Goal: Task Accomplishment & Management: Complete application form

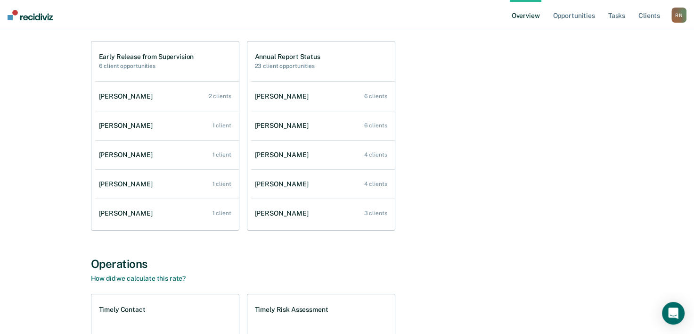
scroll to position [94, 0]
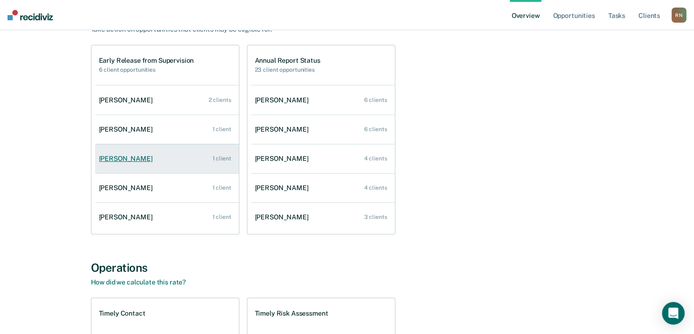
click at [131, 155] on div "[PERSON_NAME]" at bounding box center [127, 159] width 57 height 8
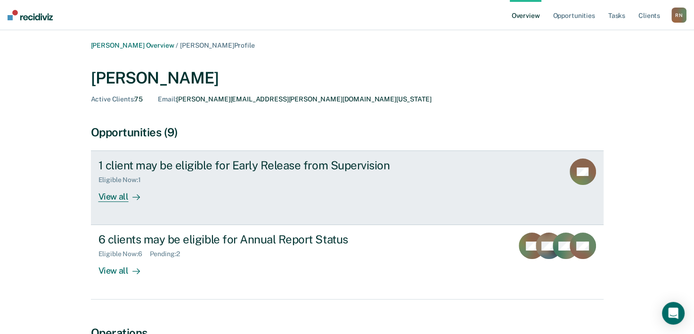
click at [108, 197] on div "View all" at bounding box center [124, 193] width 53 height 18
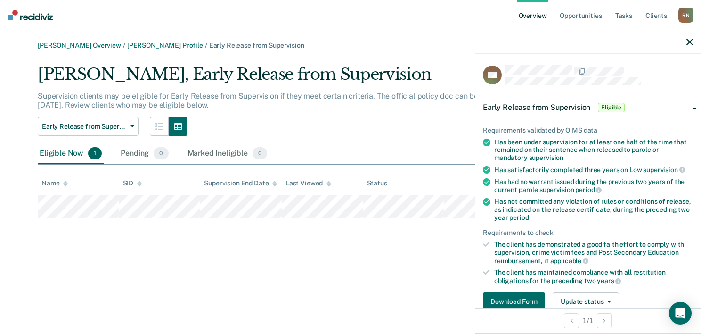
click at [691, 38] on button "button" at bounding box center [689, 42] width 7 height 8
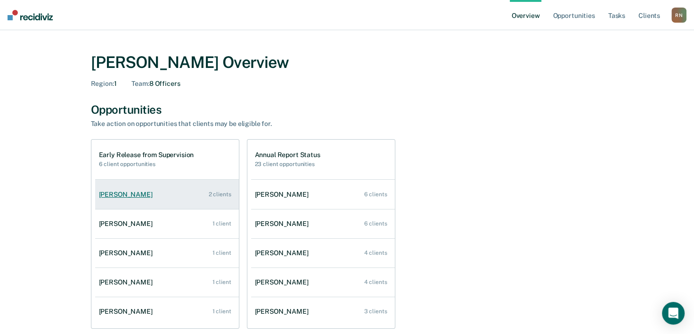
click at [112, 196] on div "[PERSON_NAME]" at bounding box center [127, 194] width 57 height 8
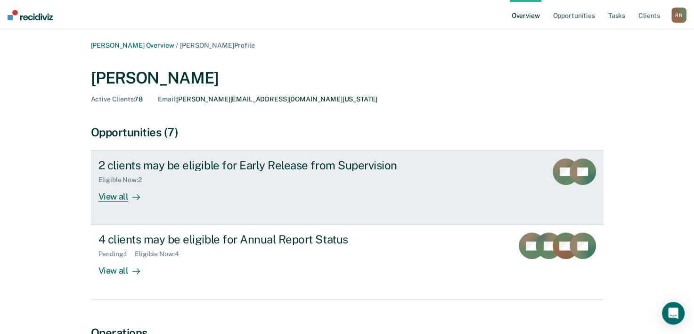
click at [121, 196] on div "View all" at bounding box center [124, 193] width 53 height 18
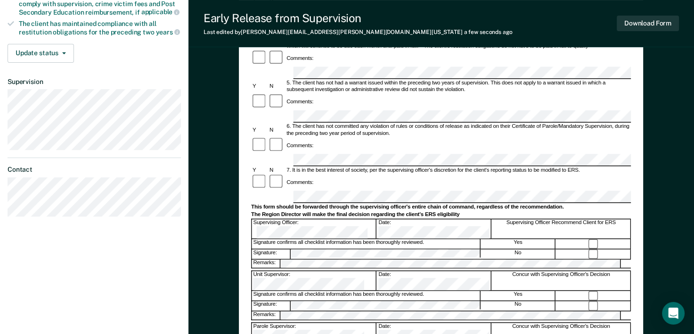
scroll to position [345, 0]
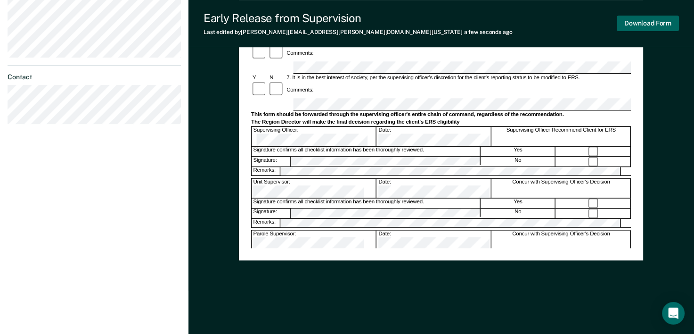
click at [656, 26] on button "Download Form" at bounding box center [648, 24] width 62 height 16
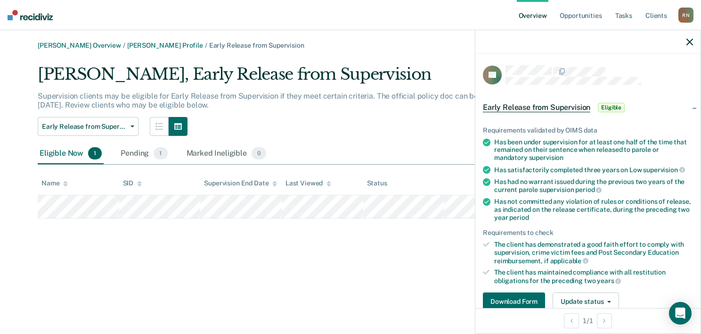
click at [690, 41] on icon "button" at bounding box center [689, 42] width 7 height 7
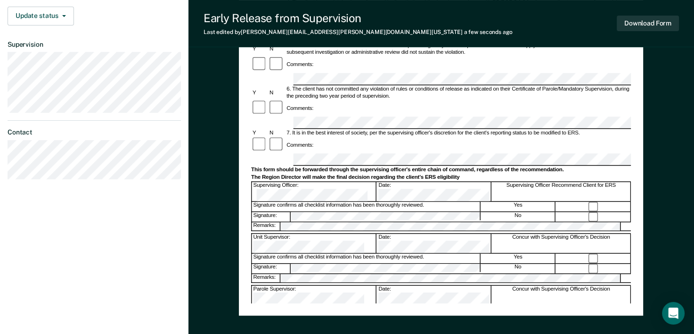
scroll to position [345, 0]
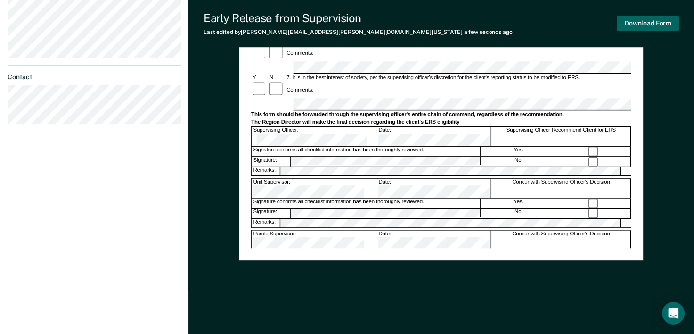
click at [648, 26] on button "Download Form" at bounding box center [648, 24] width 62 height 16
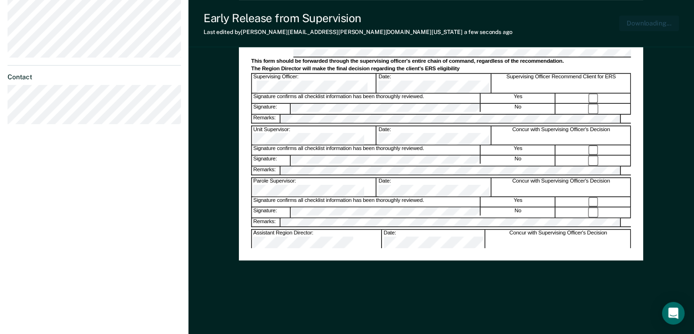
scroll to position [0, 0]
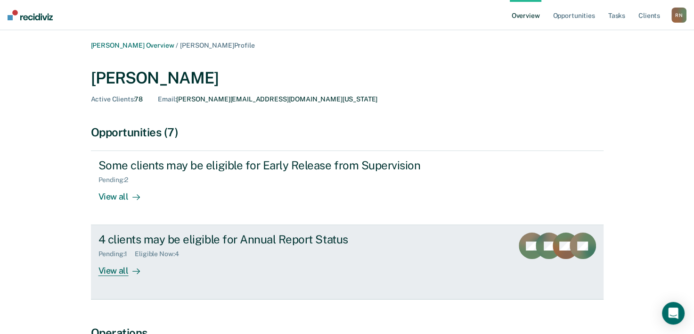
click at [138, 239] on div "4 clients may be eligible for Annual Report Status" at bounding box center [263, 239] width 331 height 14
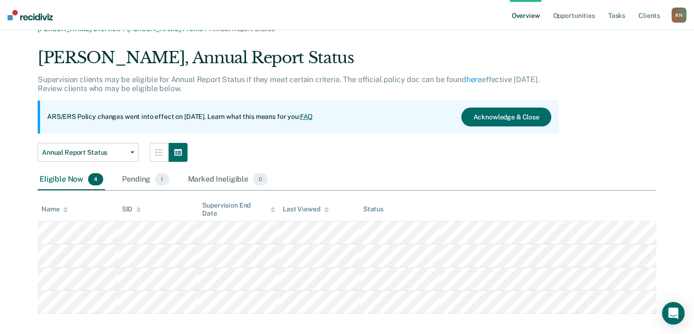
scroll to position [26, 0]
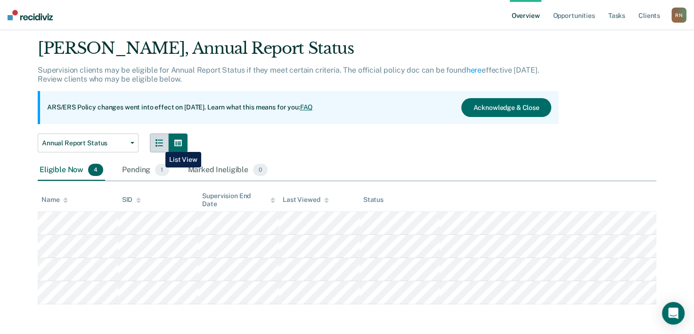
click at [158, 145] on icon "button" at bounding box center [159, 143] width 8 height 8
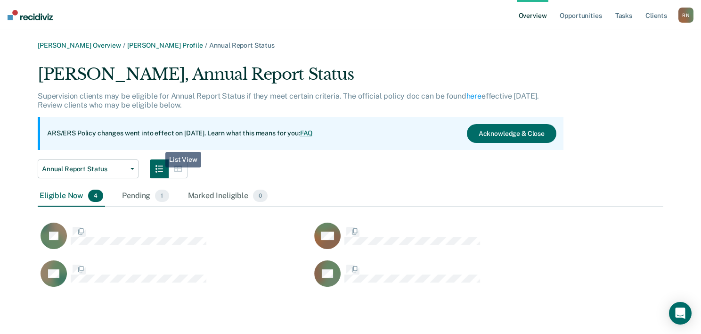
scroll to position [225, 618]
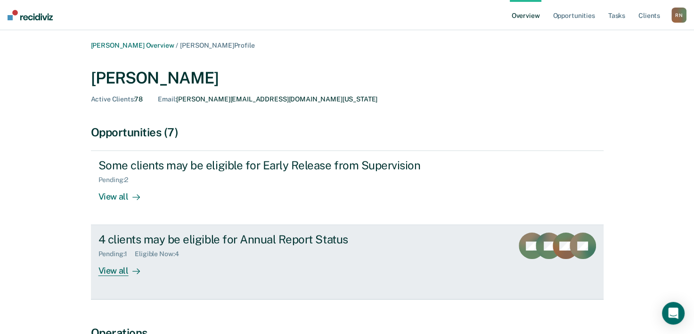
click at [109, 274] on div "View all" at bounding box center [124, 267] width 53 height 18
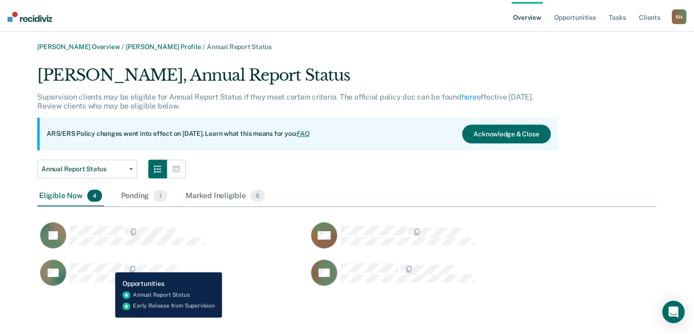
scroll to position [225, 618]
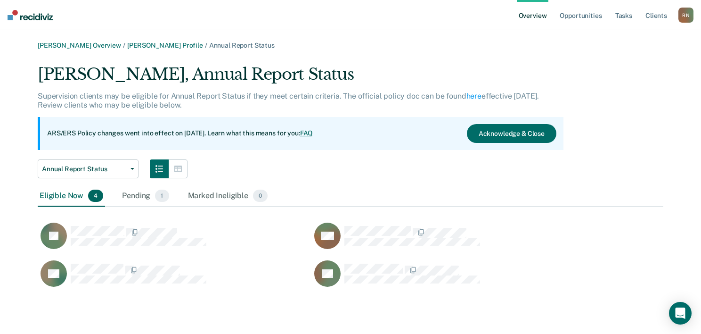
click at [604, 87] on div "Marie Masabni, Annual Report Status Supervision clients may be eligible for Ann…" at bounding box center [351, 181] width 626 height 233
drag, startPoint x: 672, startPoint y: 0, endPoint x: 365, endPoint y: 161, distance: 346.0
click at [437, 170] on div "Annual Report Status Annual Report Status Early Release from Supervision" at bounding box center [301, 168] width 526 height 19
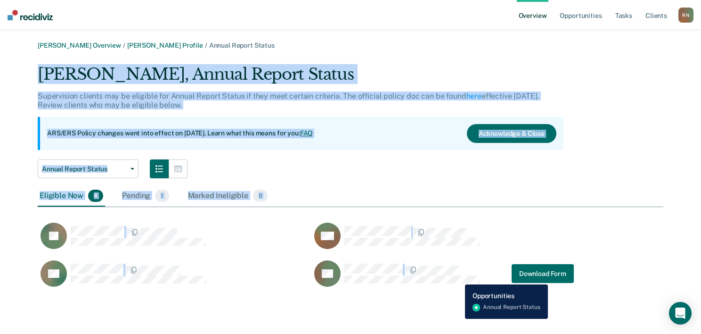
click at [466, 277] on div "Marie Masabni, Annual Report Status Supervision clients may be eligible for Ann…" at bounding box center [351, 181] width 626 height 233
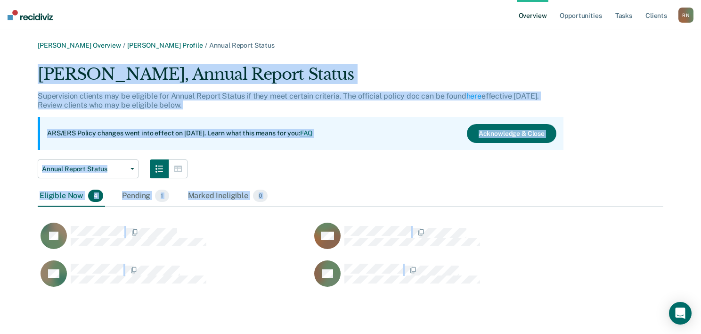
copy div "Marie Masabni, Annual Report Status Supervision clients may be eligible for Ann…"
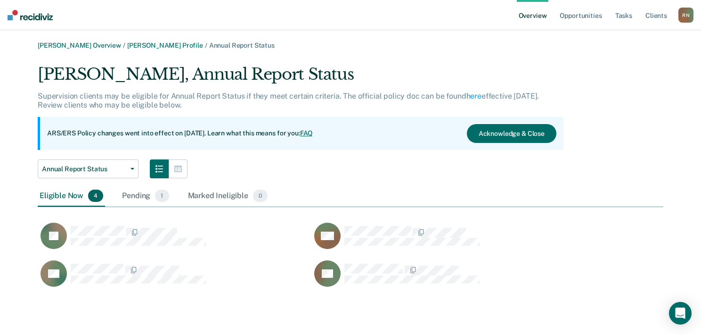
click at [424, 46] on div "Rebecca Nitsche Overview / Marie Masabni Profile / Annual Report Status" at bounding box center [351, 45] width 626 height 8
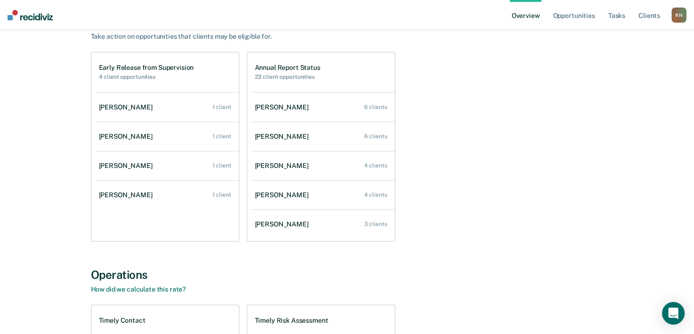
scroll to position [94, 0]
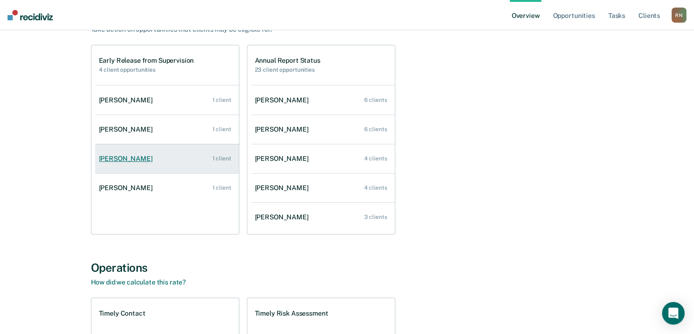
click at [128, 157] on div "[PERSON_NAME]" at bounding box center [127, 159] width 57 height 8
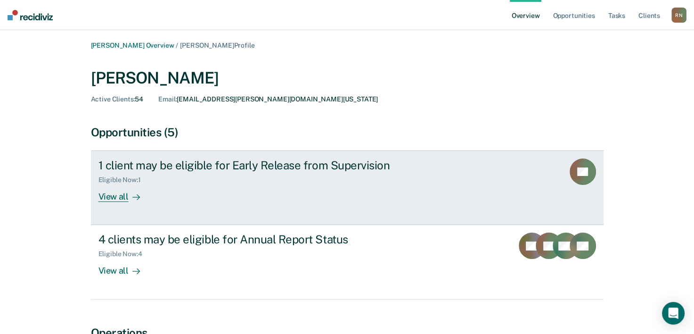
click at [117, 196] on div "View all" at bounding box center [124, 193] width 53 height 18
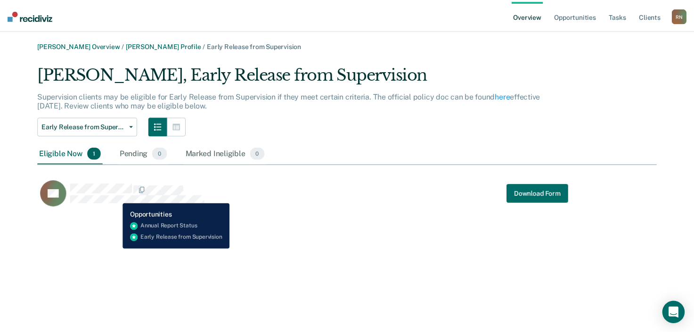
scroll to position [145, 618]
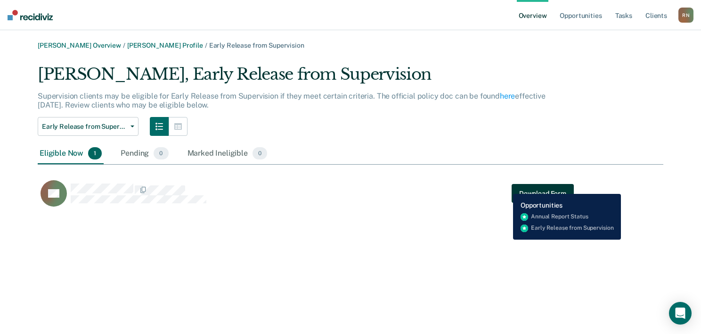
click at [539, 185] on button "Download Form" at bounding box center [543, 193] width 62 height 19
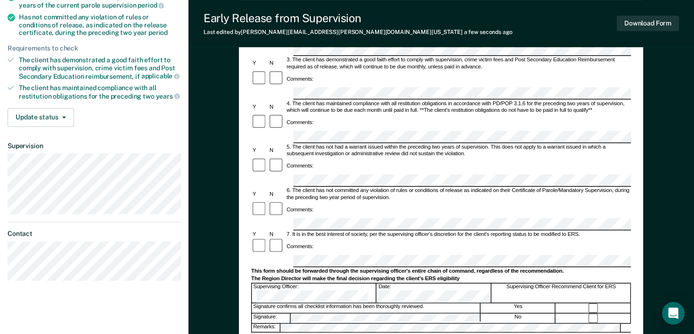
scroll to position [283, 0]
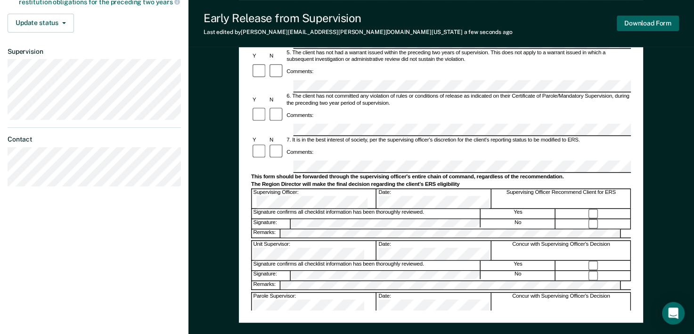
click at [656, 24] on button "Download Form" at bounding box center [648, 24] width 62 height 16
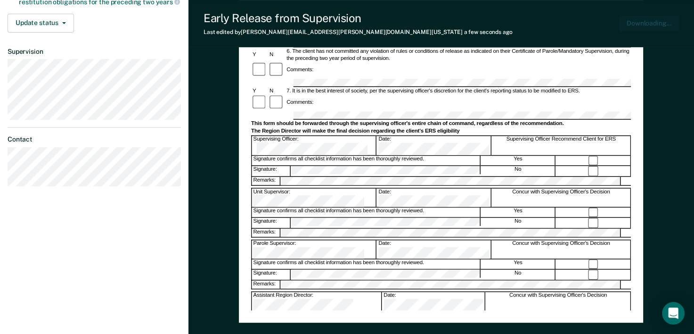
scroll to position [0, 0]
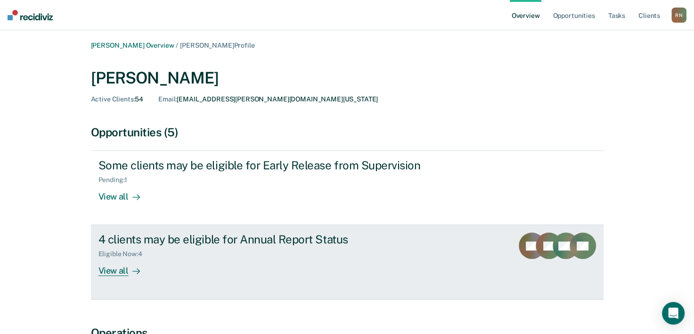
click at [114, 268] on div "View all" at bounding box center [124, 267] width 53 height 18
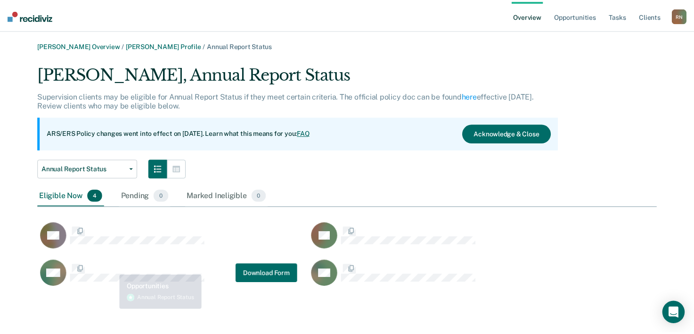
scroll to position [225, 618]
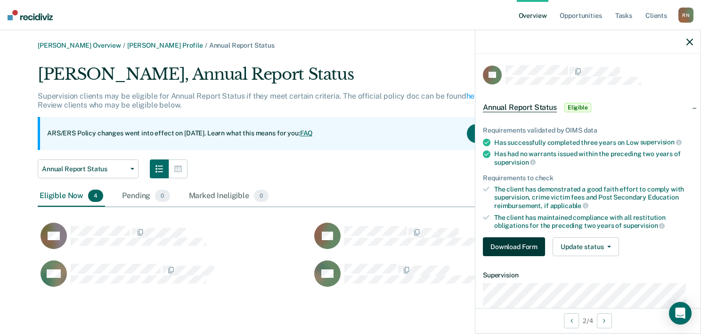
click at [515, 237] on button "Download Form" at bounding box center [514, 246] width 62 height 19
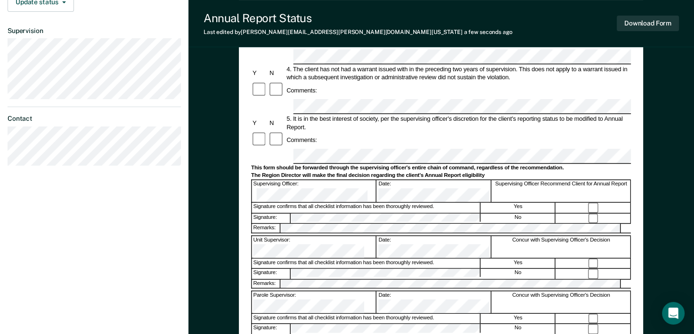
scroll to position [314, 0]
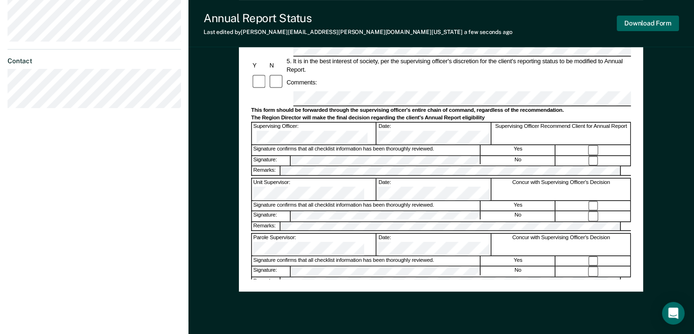
click at [635, 23] on button "Download Form" at bounding box center [648, 24] width 62 height 16
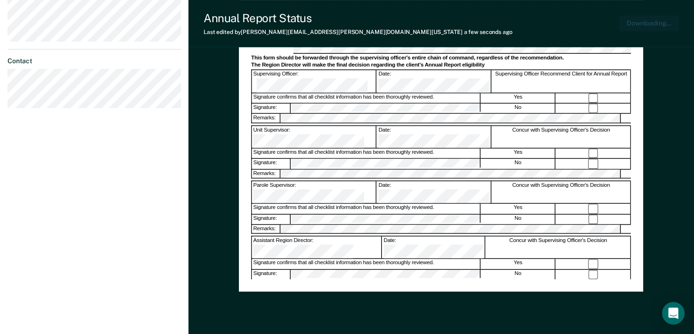
scroll to position [345, 0]
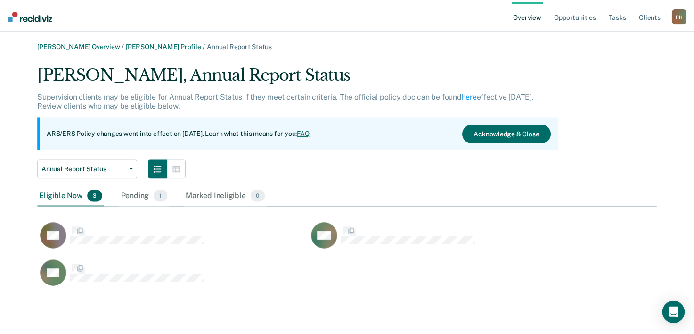
scroll to position [225, 618]
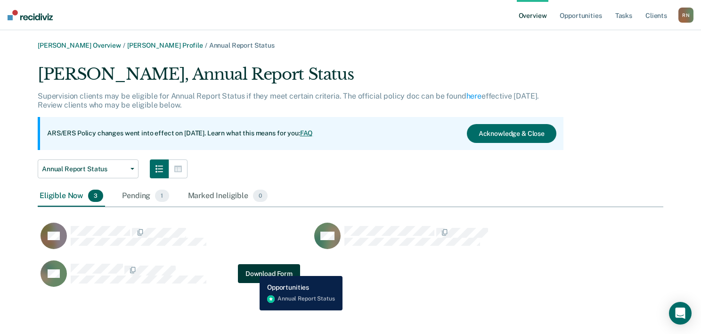
click at [253, 269] on button "Download Form" at bounding box center [269, 273] width 62 height 19
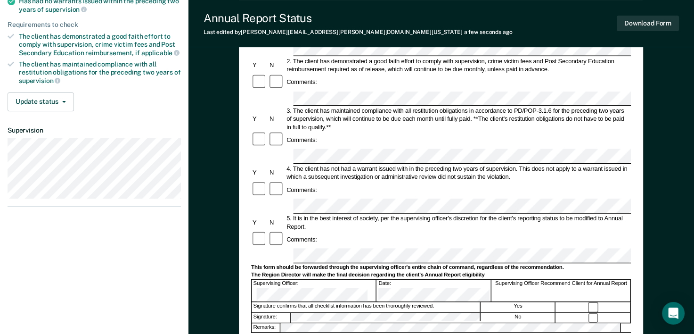
scroll to position [251, 0]
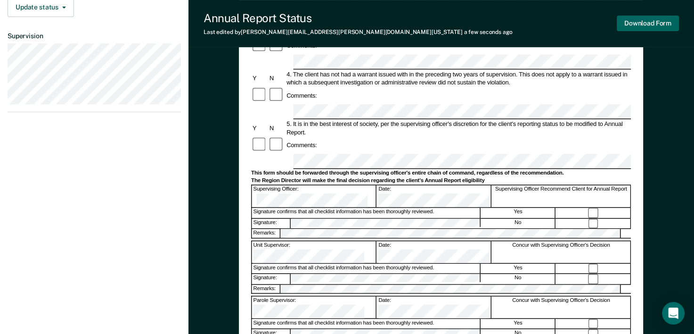
click at [653, 24] on button "Download Form" at bounding box center [648, 24] width 62 height 16
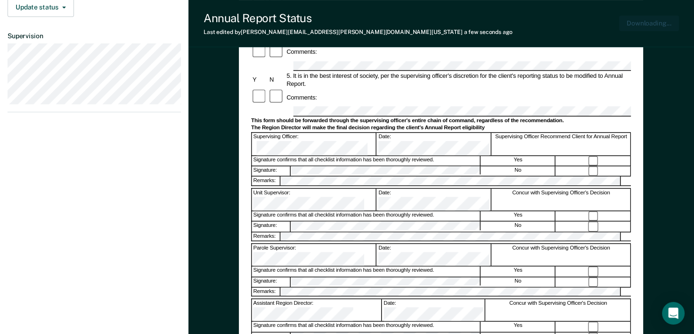
scroll to position [305, 0]
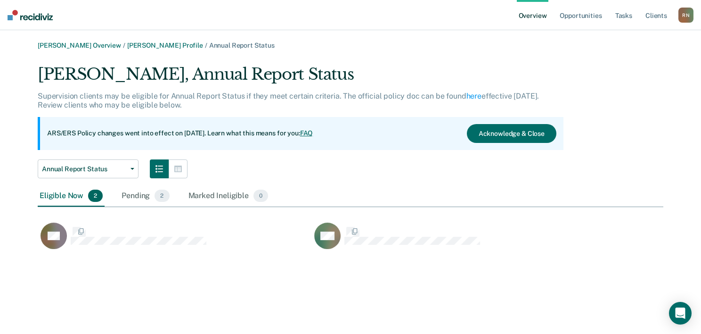
scroll to position [187, 618]
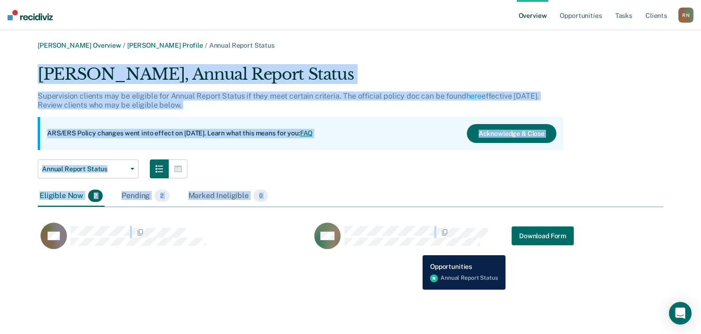
drag, startPoint x: 38, startPoint y: 69, endPoint x: 416, endPoint y: 248, distance: 417.5
click at [416, 248] on div "Jasmon Nelson, Annual Report Status Supervision clients may be eligible for Ann…" at bounding box center [351, 162] width 626 height 195
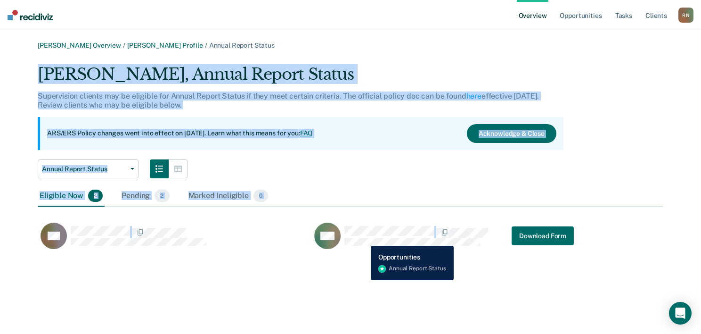
copy div "Jasmon Nelson, Annual Report Status Supervision clients may be eligible for Ann…"
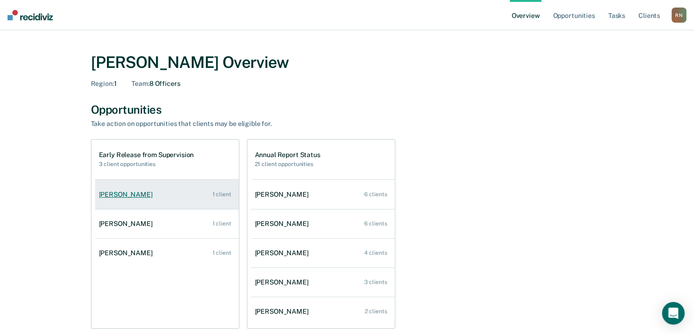
click at [128, 194] on div "[PERSON_NAME]" at bounding box center [127, 194] width 57 height 8
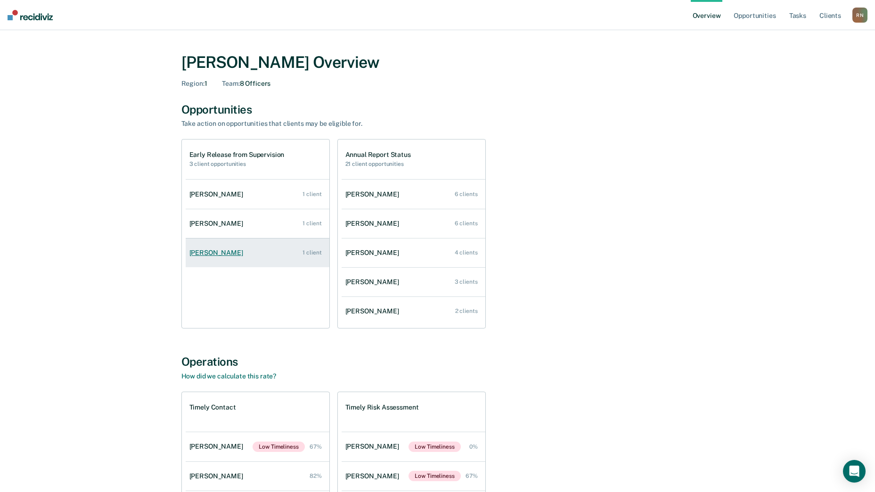
click at [228, 251] on div "[PERSON_NAME]" at bounding box center [217, 253] width 57 height 8
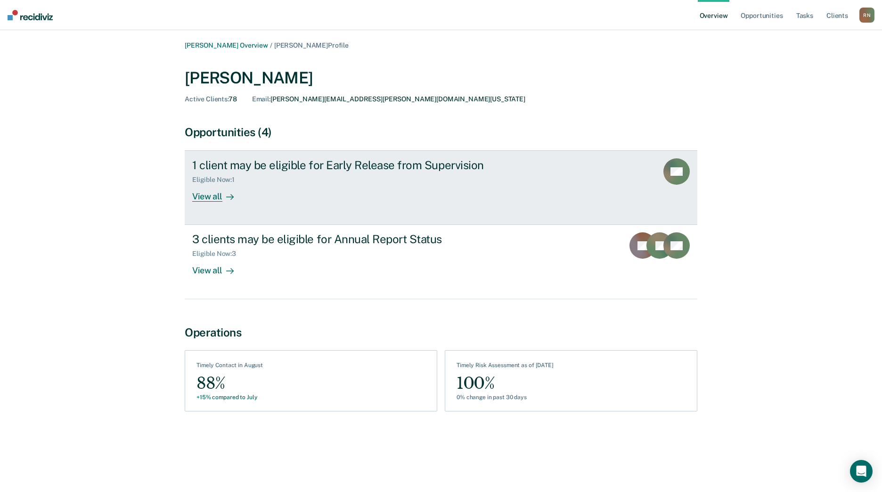
click at [208, 196] on div "View all" at bounding box center [218, 193] width 53 height 18
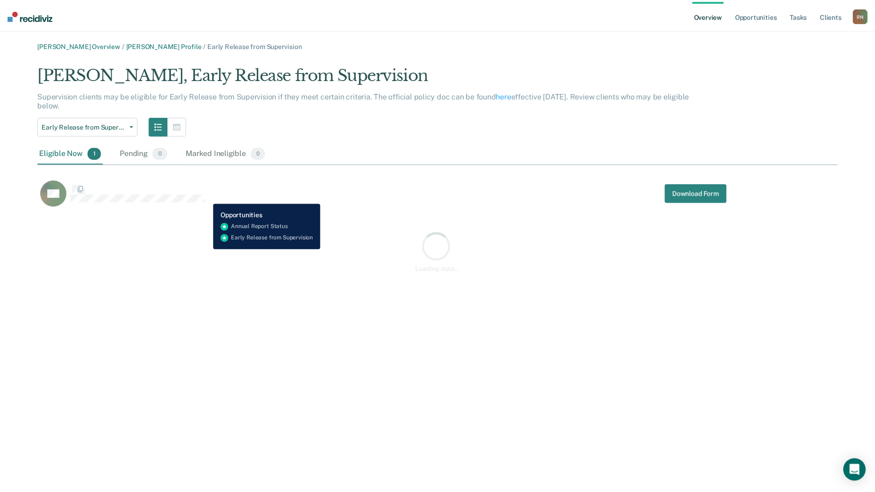
scroll to position [146, 800]
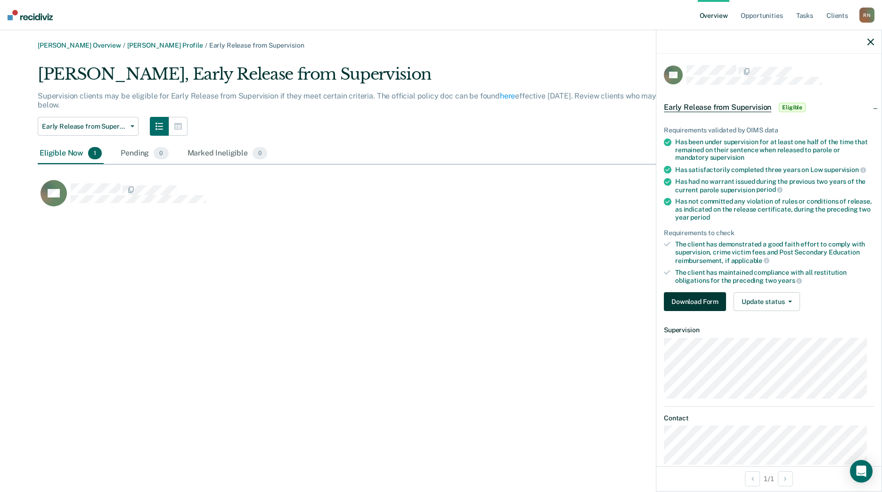
click at [690, 303] on button "Download Form" at bounding box center [695, 301] width 62 height 19
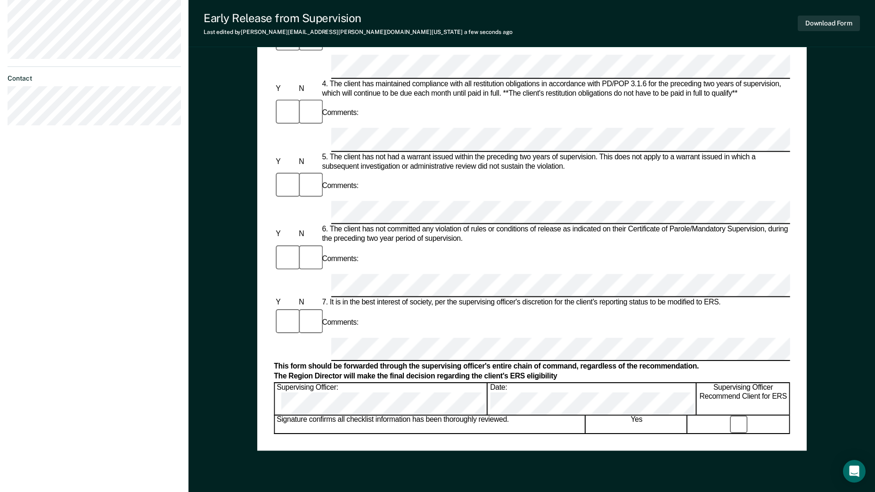
scroll to position [345, 0]
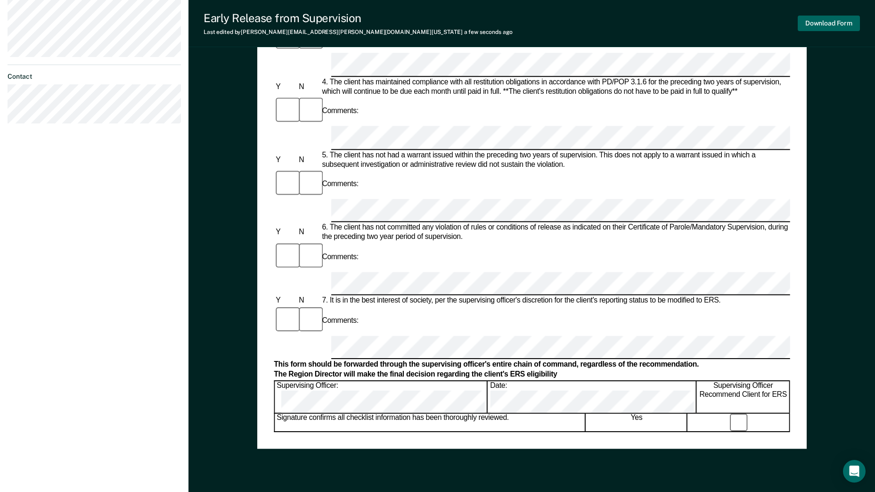
click at [701, 20] on button "Download Form" at bounding box center [829, 24] width 62 height 16
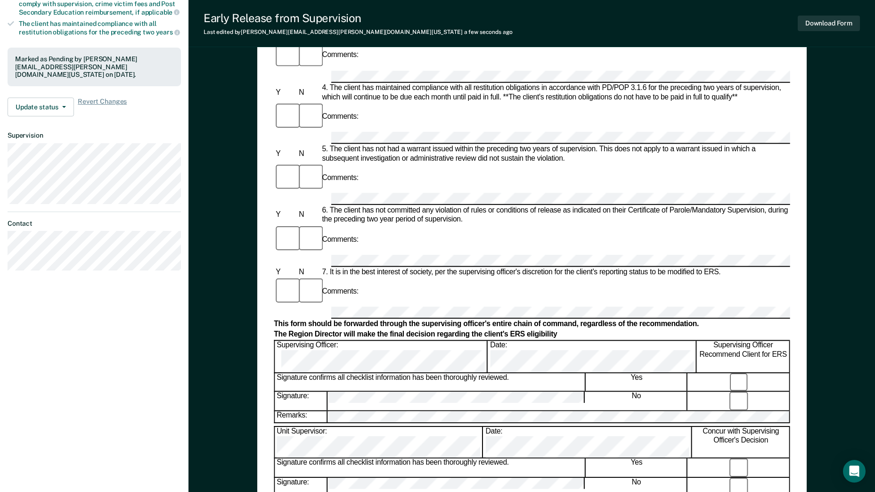
scroll to position [250, 0]
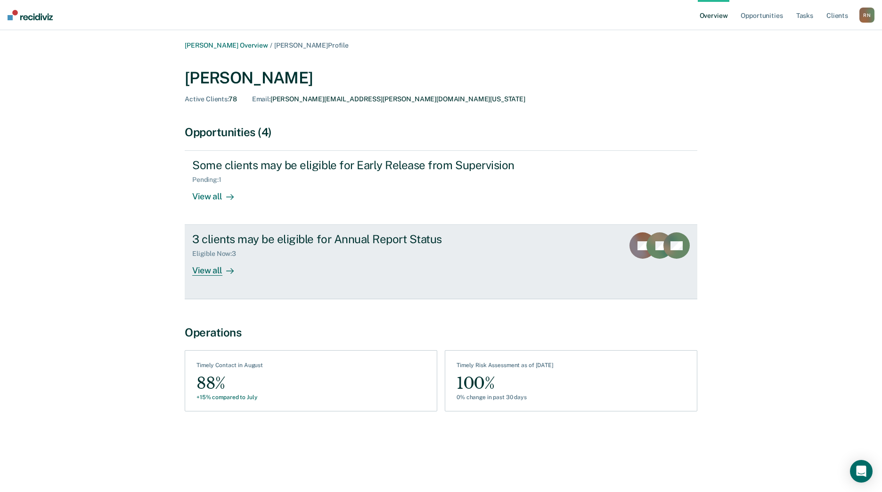
click at [208, 268] on div "View all" at bounding box center [218, 267] width 53 height 18
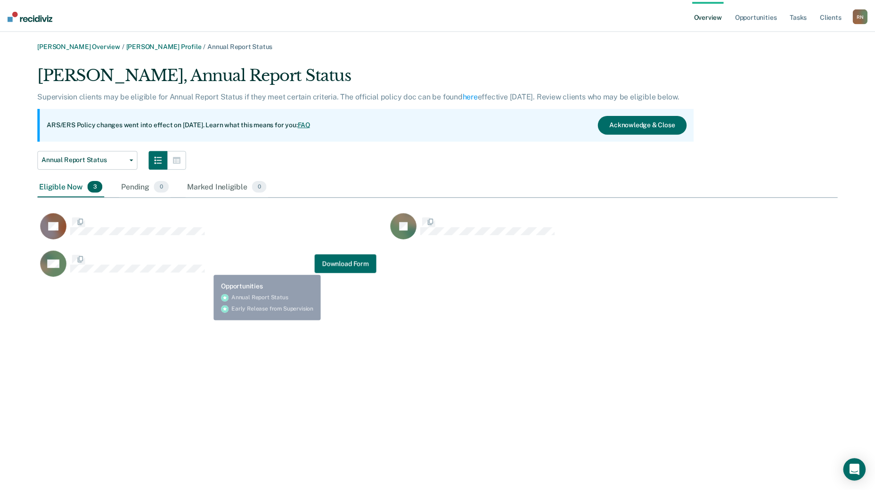
scroll to position [216, 800]
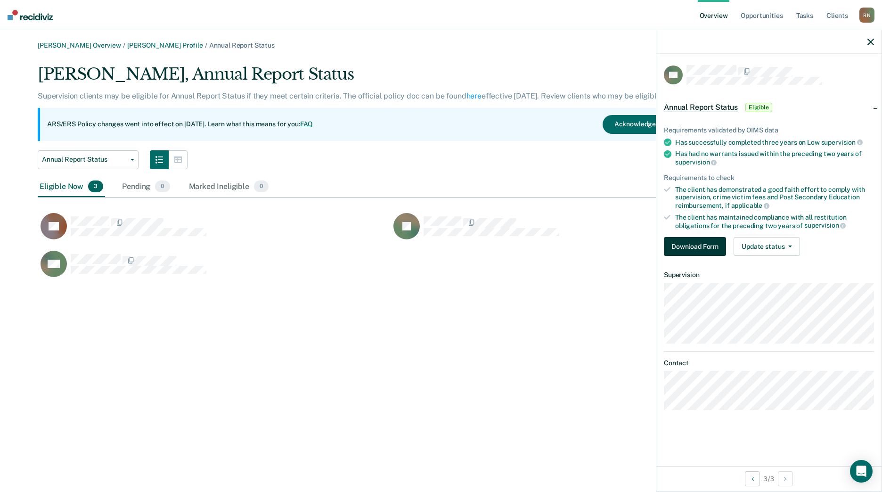
click at [701, 242] on button "Download Form" at bounding box center [695, 246] width 62 height 19
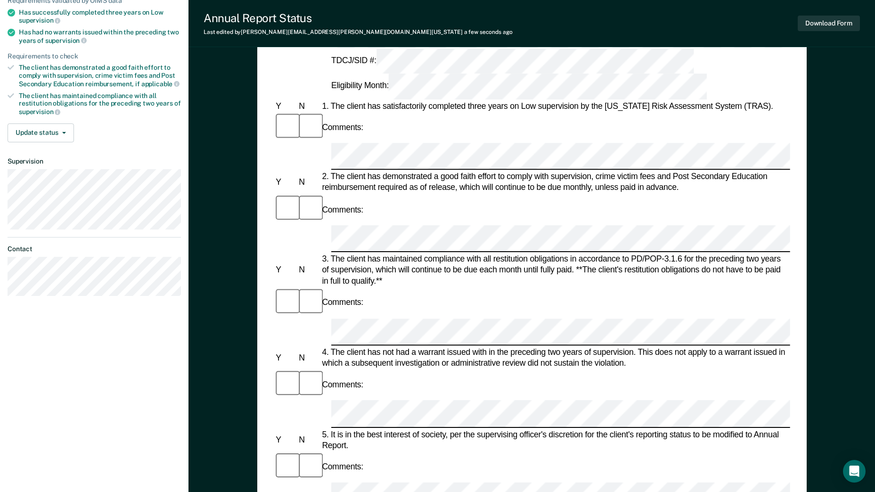
scroll to position [251, 0]
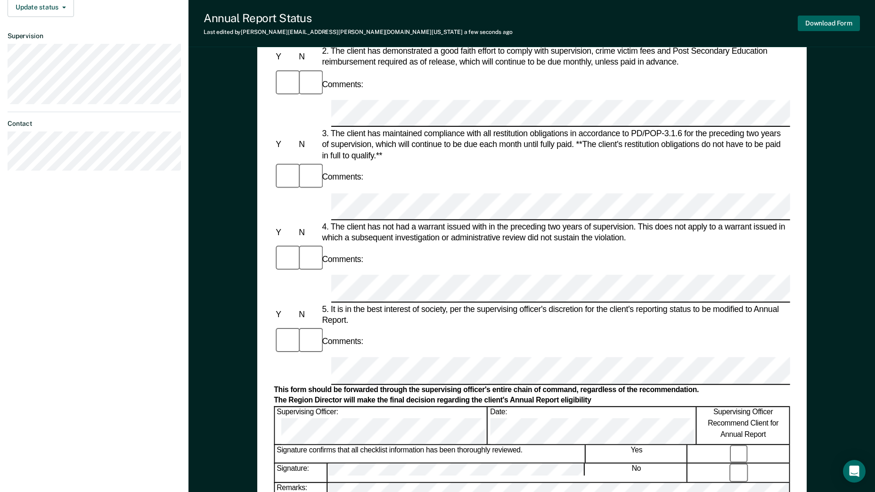
click at [701, 22] on button "Download Form" at bounding box center [829, 24] width 62 height 16
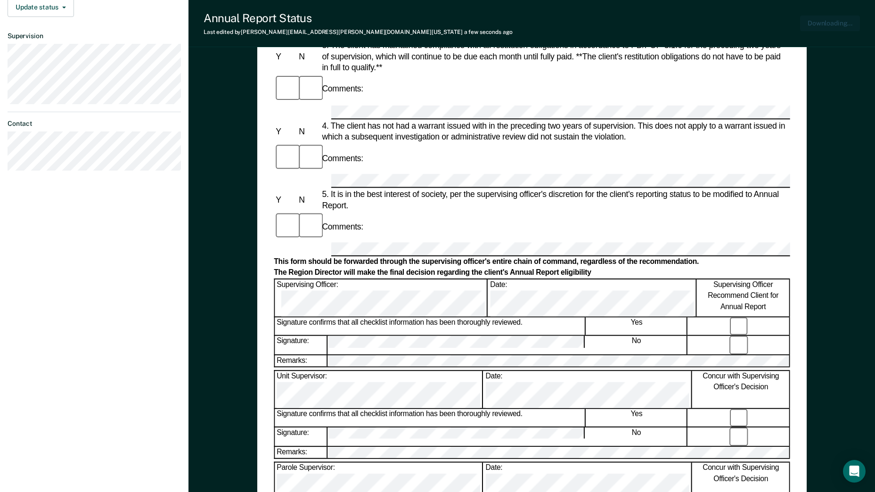
scroll to position [305, 0]
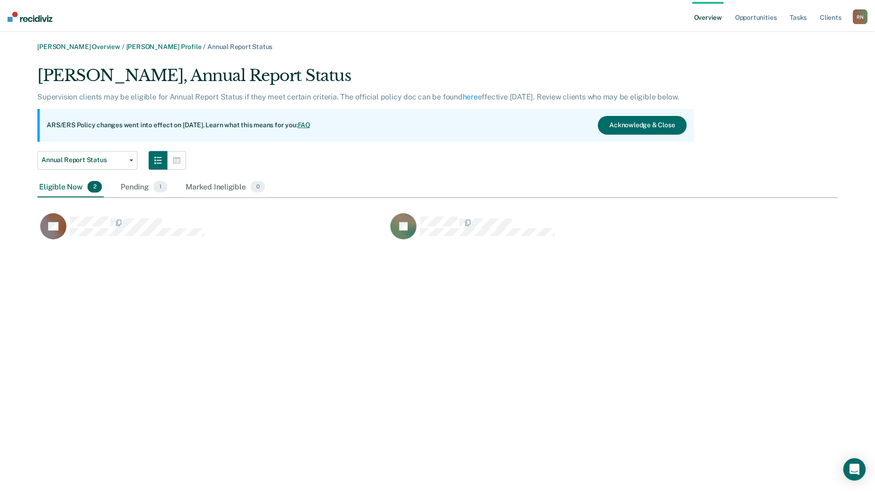
scroll to position [179, 800]
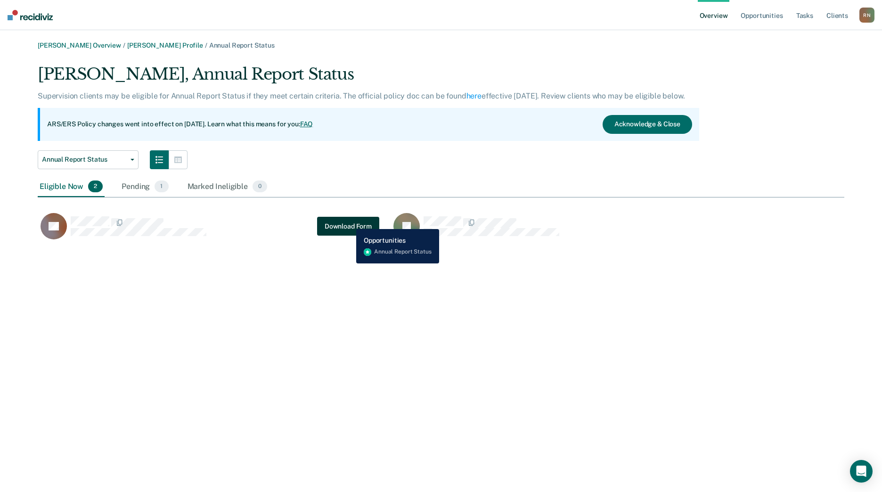
click at [349, 222] on button "Download Form" at bounding box center [348, 226] width 62 height 19
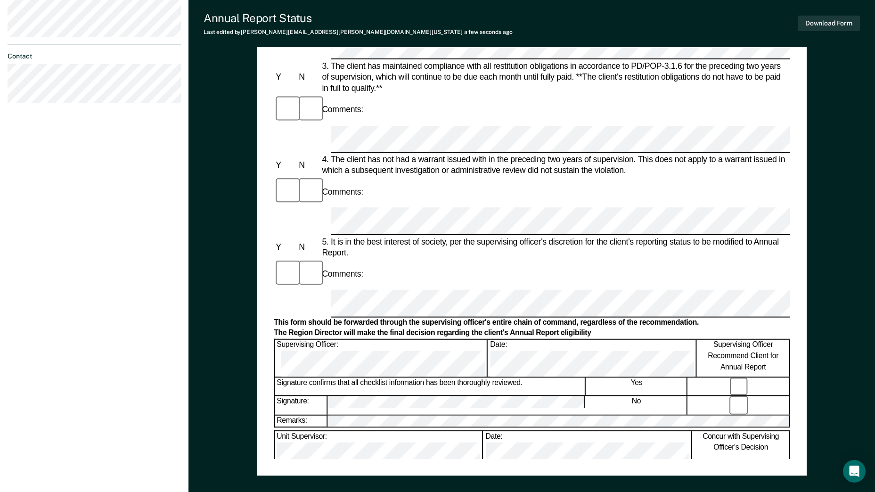
scroll to position [345, 0]
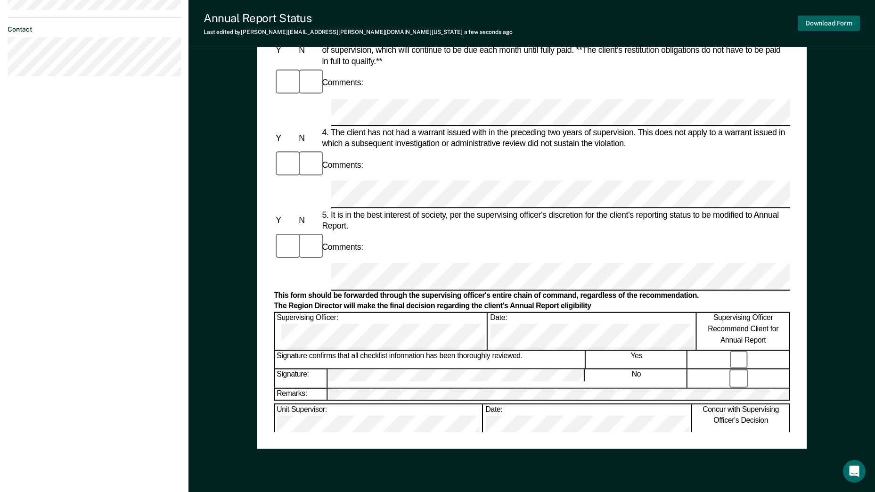
click at [701, 25] on button "Download Form" at bounding box center [829, 24] width 62 height 16
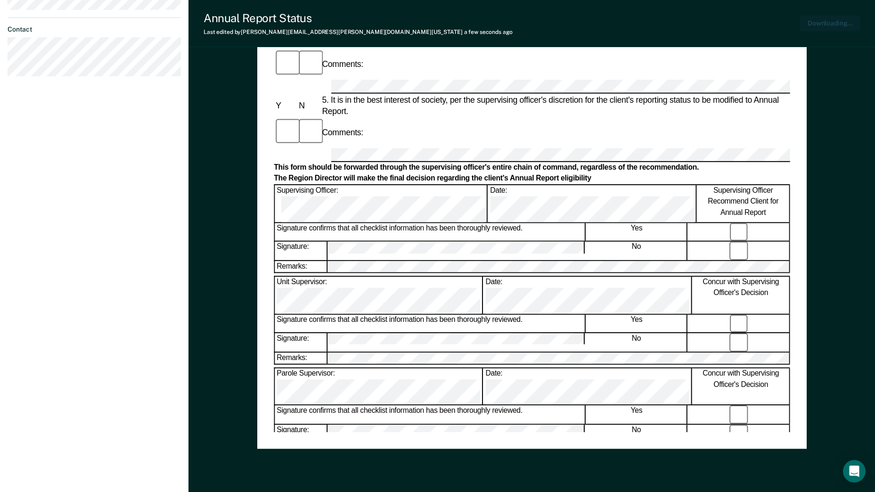
scroll to position [376, 0]
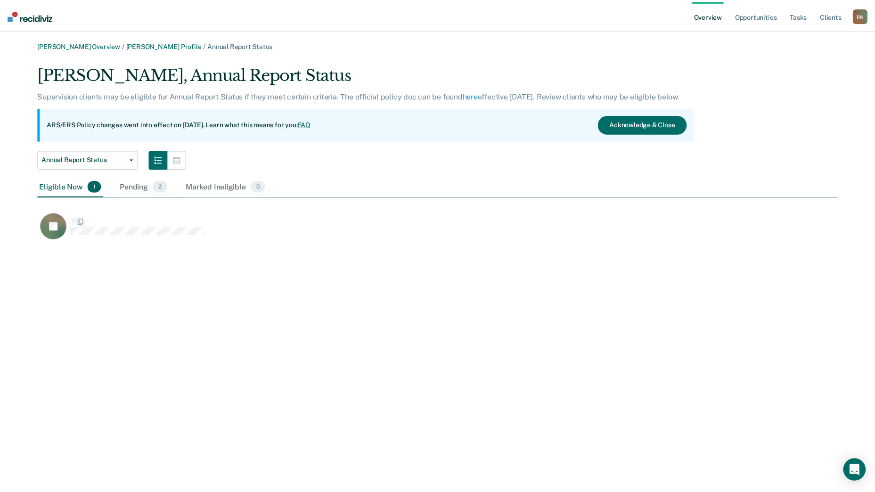
scroll to position [179, 800]
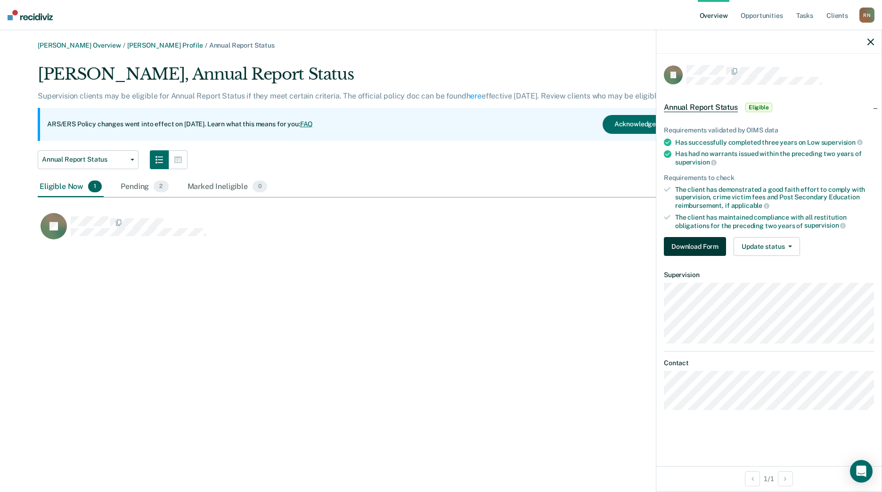
click at [701, 241] on button "Download Form" at bounding box center [695, 246] width 62 height 19
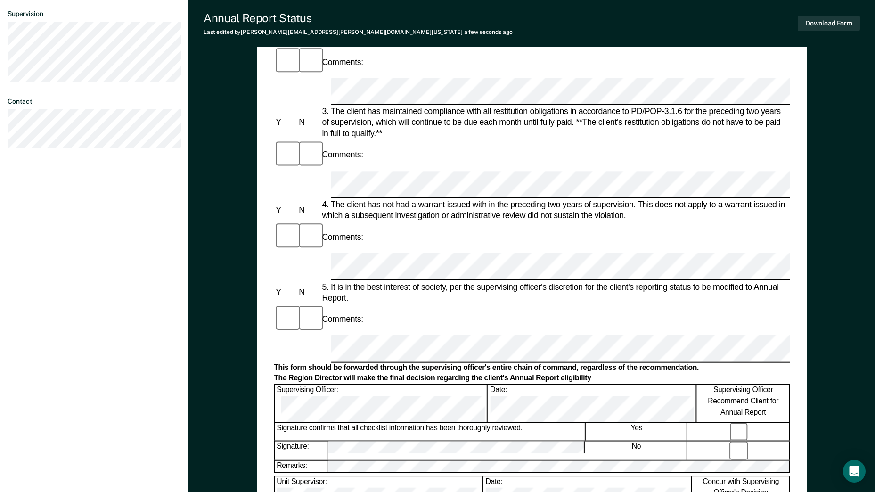
scroll to position [283, 0]
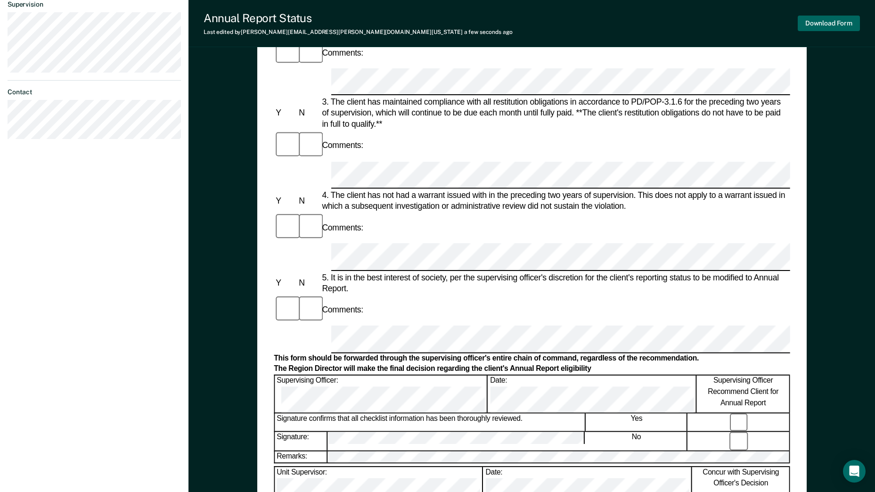
click at [701, 26] on button "Download Form" at bounding box center [829, 24] width 62 height 16
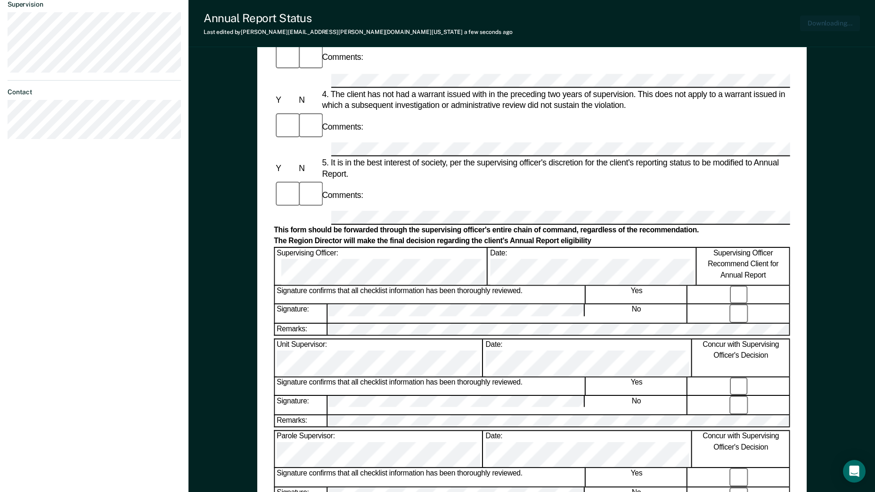
scroll to position [336, 0]
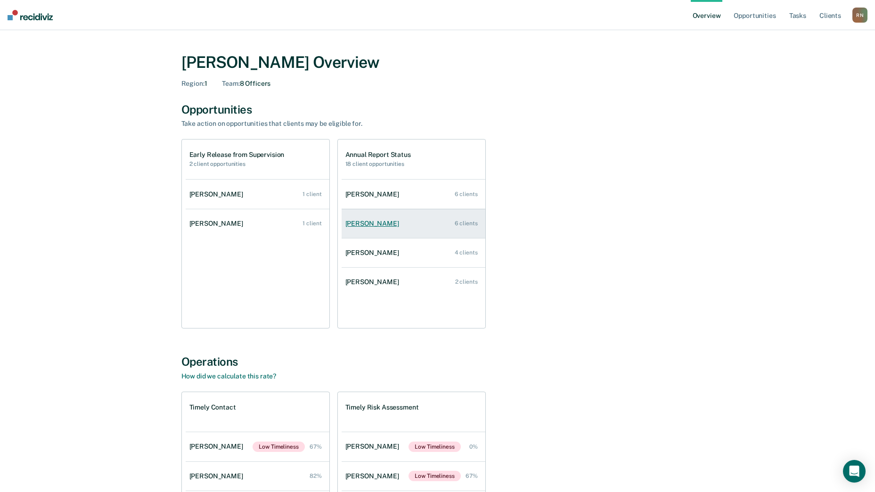
click at [375, 220] on div "[PERSON_NAME]" at bounding box center [373, 224] width 57 height 8
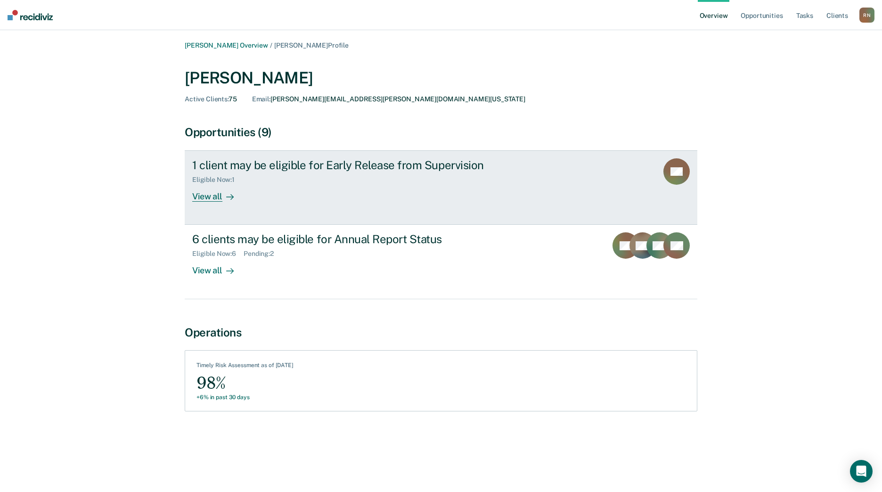
click at [214, 194] on div "View all" at bounding box center [218, 193] width 53 height 18
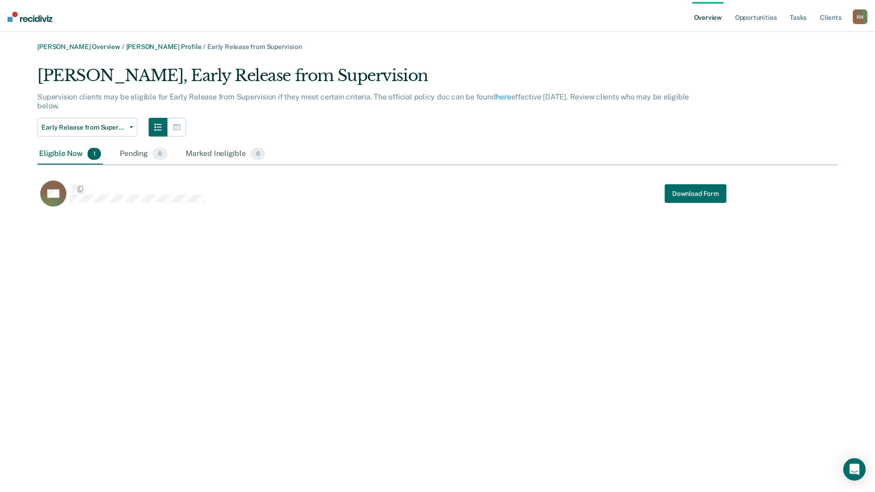
scroll to position [146, 800]
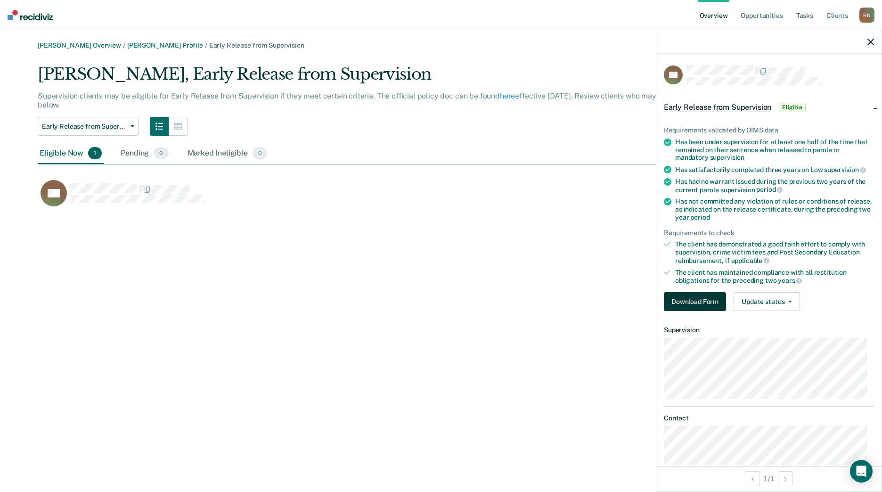
click at [701, 302] on button "Download Form" at bounding box center [695, 301] width 62 height 19
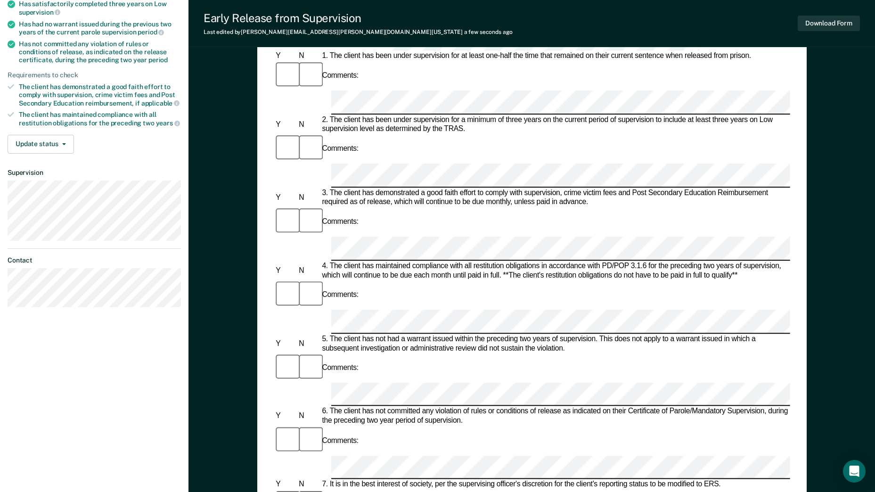
scroll to position [283, 0]
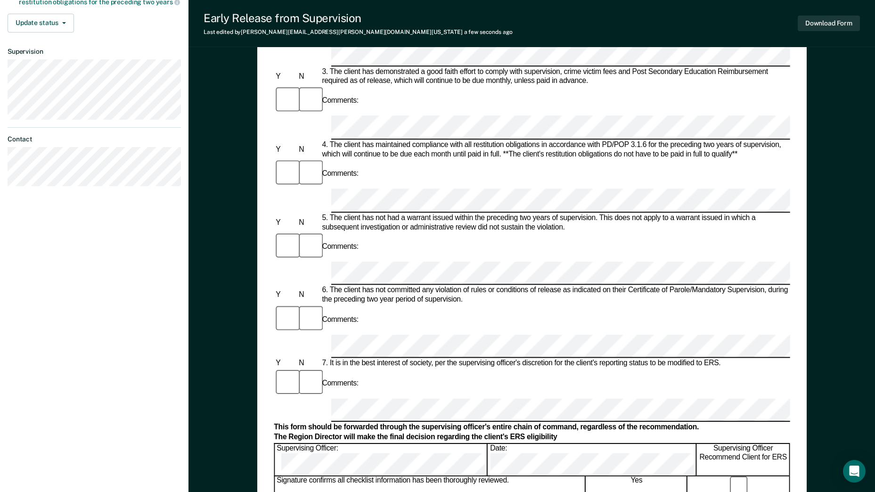
click at [701, 19] on button "Download Form" at bounding box center [829, 24] width 62 height 16
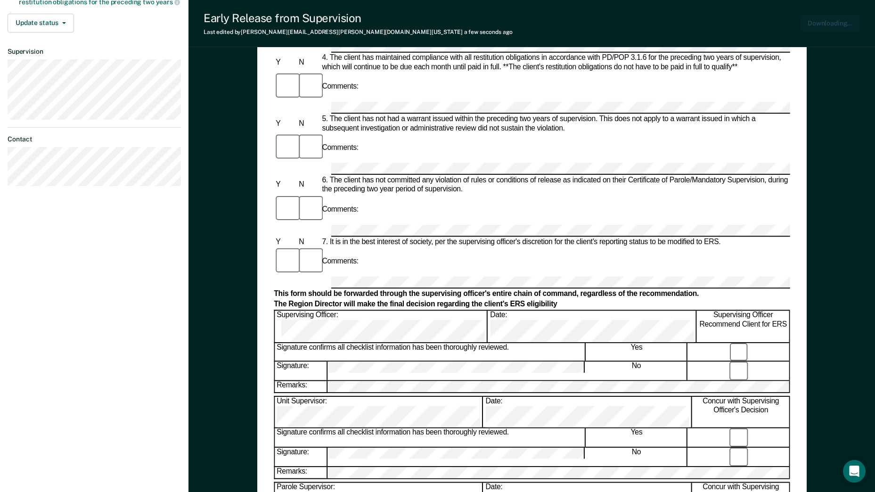
scroll to position [0, 0]
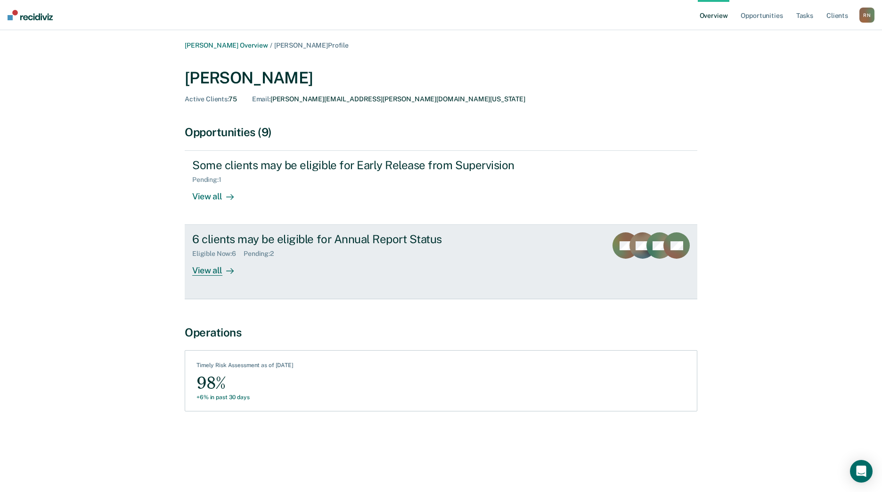
click at [208, 267] on div "View all" at bounding box center [218, 267] width 53 height 18
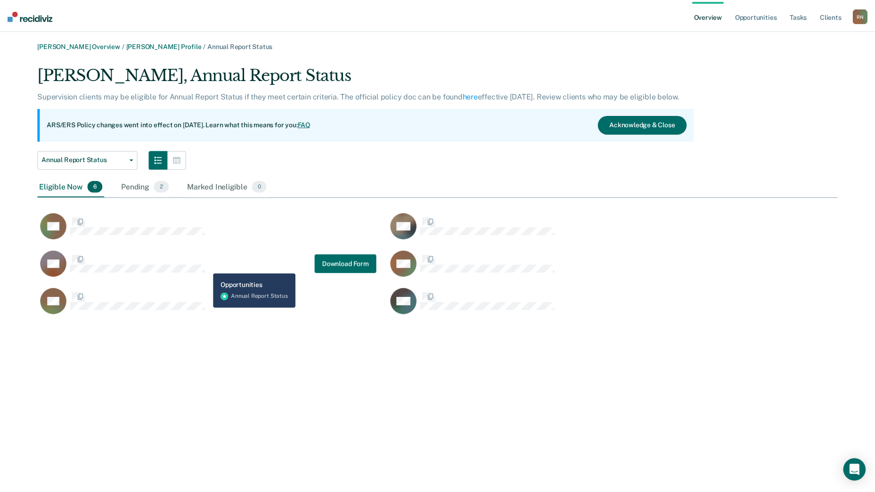
scroll to position [254, 800]
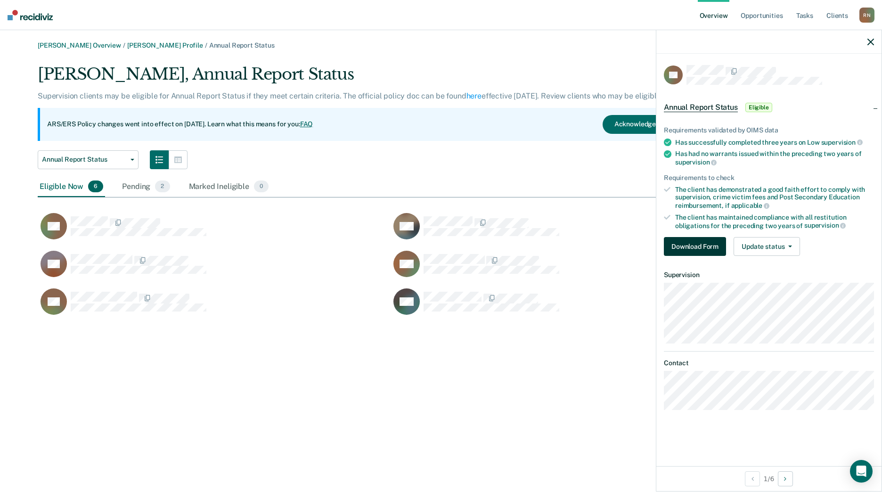
click at [697, 240] on button "Download Form" at bounding box center [695, 246] width 62 height 19
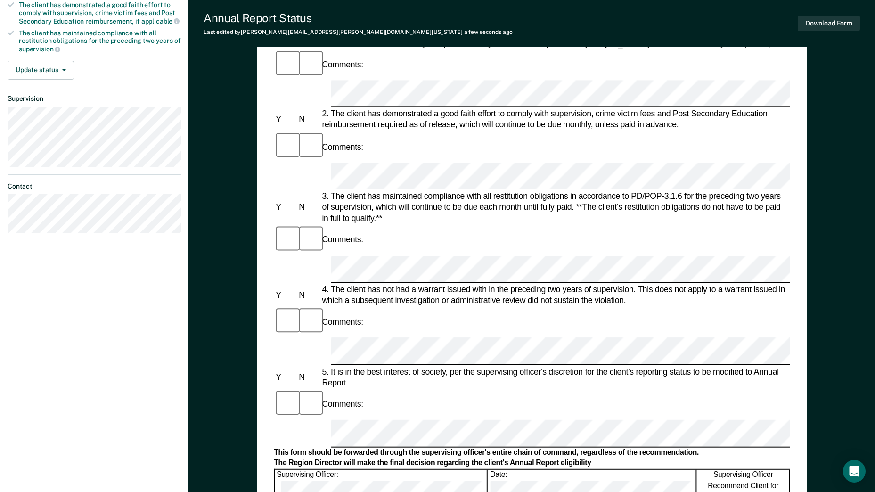
scroll to position [251, 0]
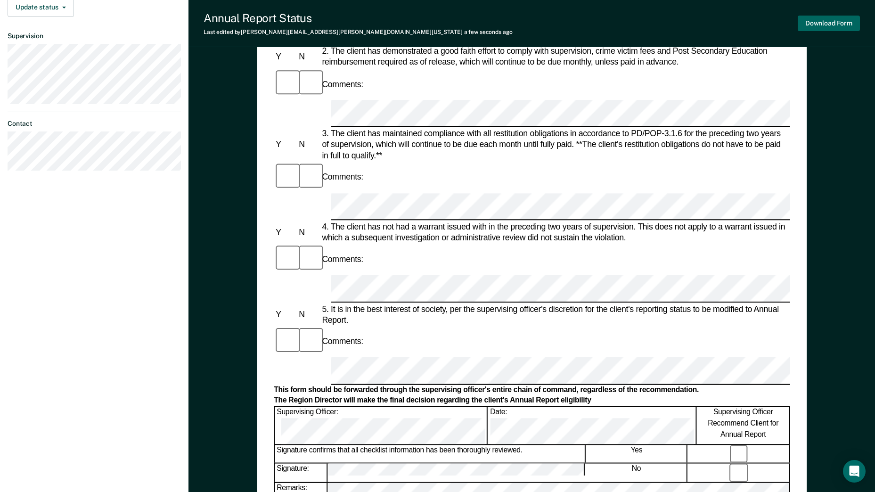
click at [701, 21] on button "Download Form" at bounding box center [829, 24] width 62 height 16
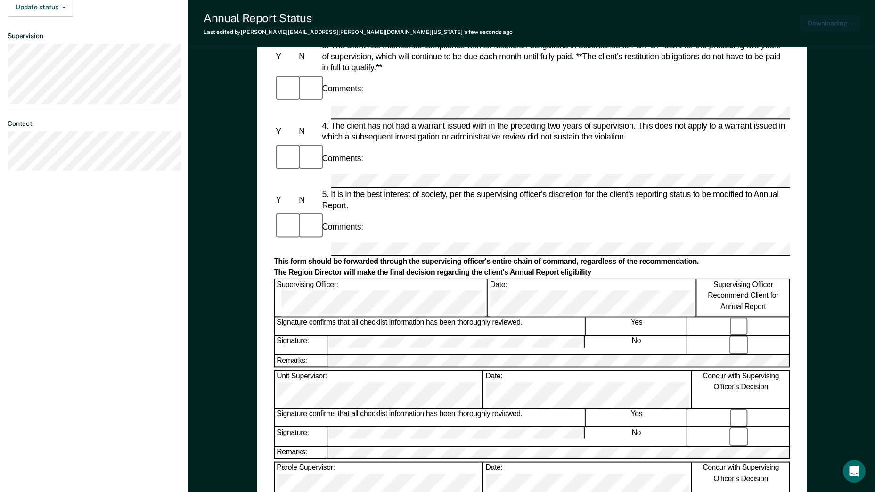
scroll to position [305, 0]
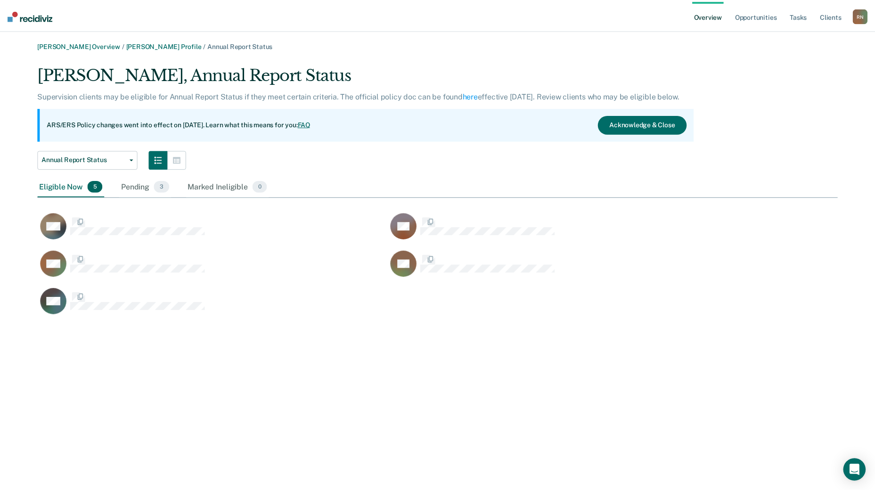
scroll to position [254, 800]
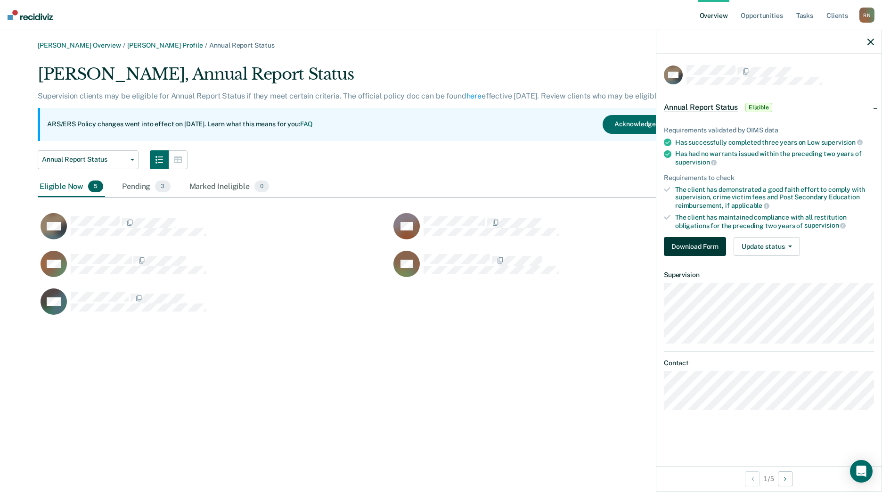
click at [701, 244] on button "Download Form" at bounding box center [695, 246] width 62 height 19
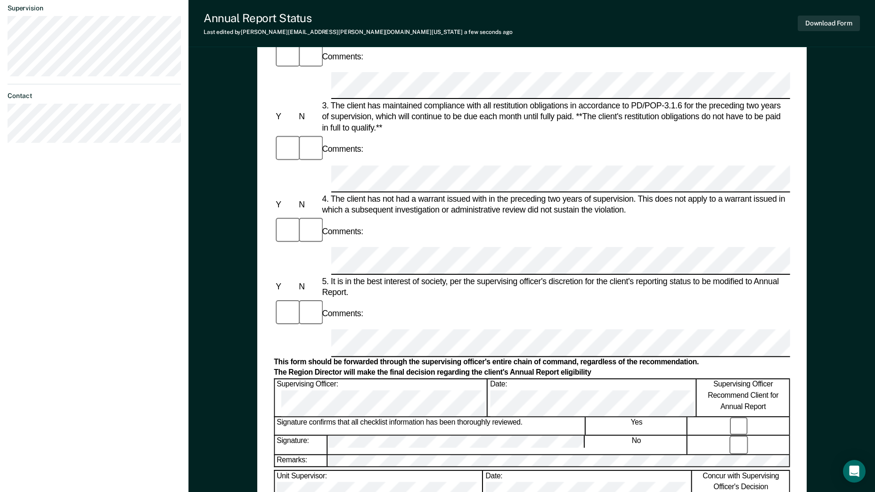
scroll to position [283, 0]
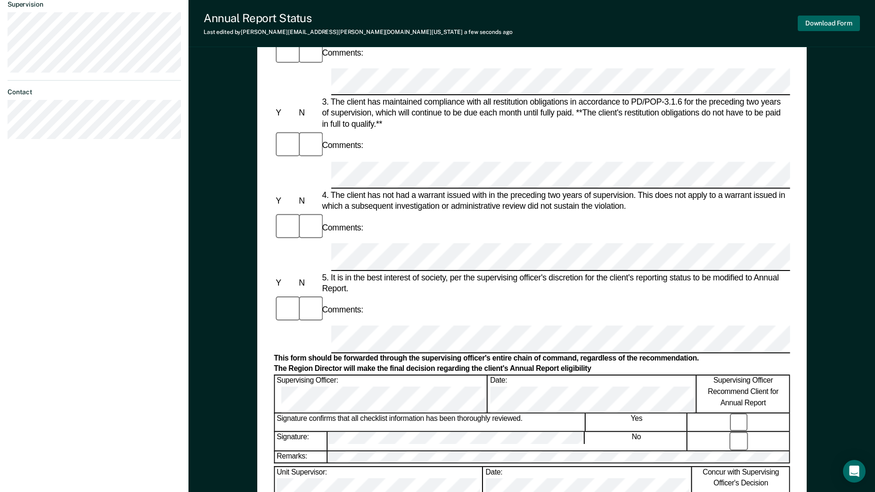
click at [701, 25] on button "Download Form" at bounding box center [829, 24] width 62 height 16
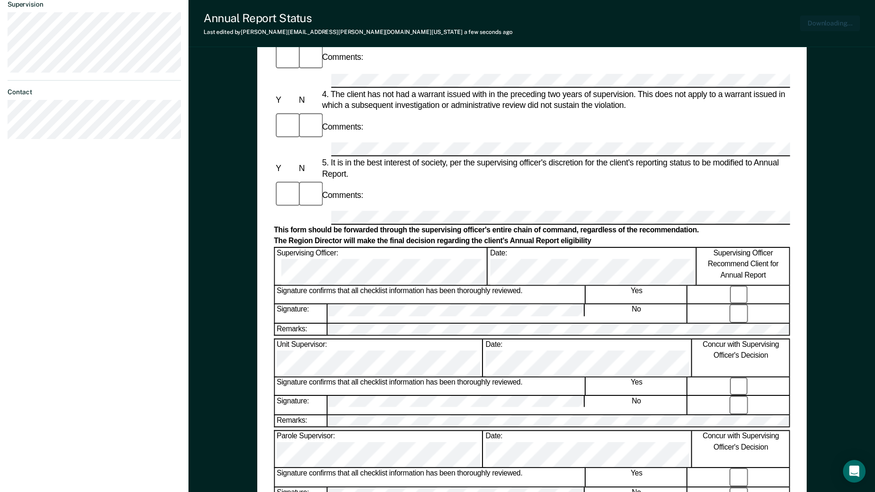
scroll to position [336, 0]
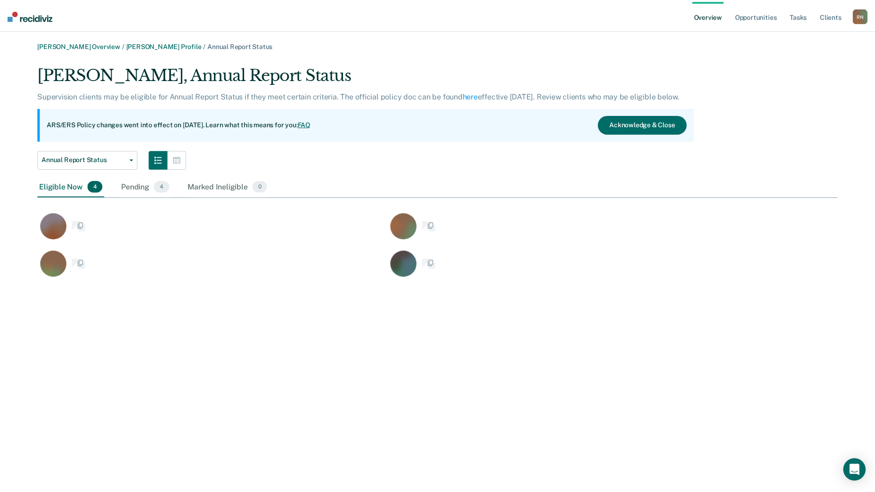
scroll to position [216, 800]
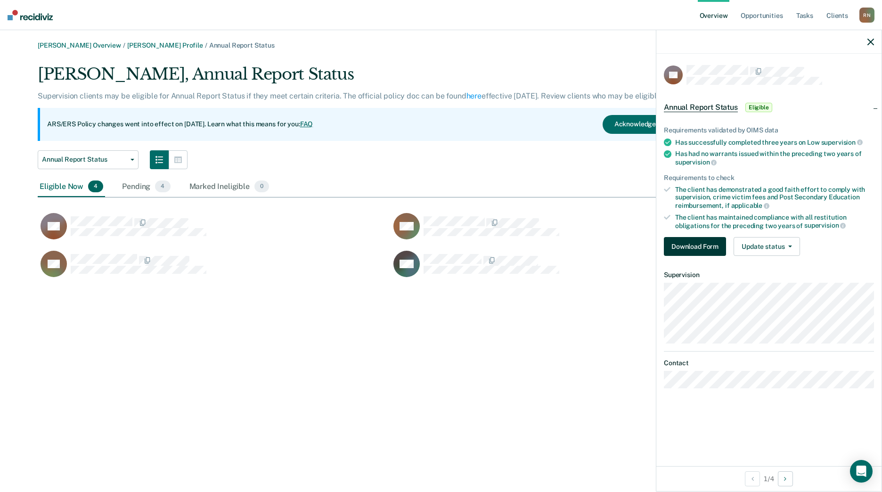
click at [700, 249] on button "Download Form" at bounding box center [695, 246] width 62 height 19
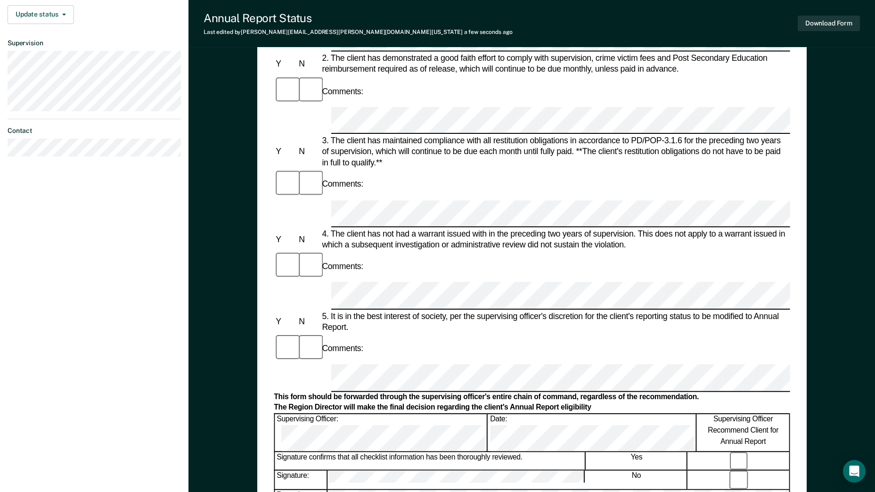
scroll to position [251, 0]
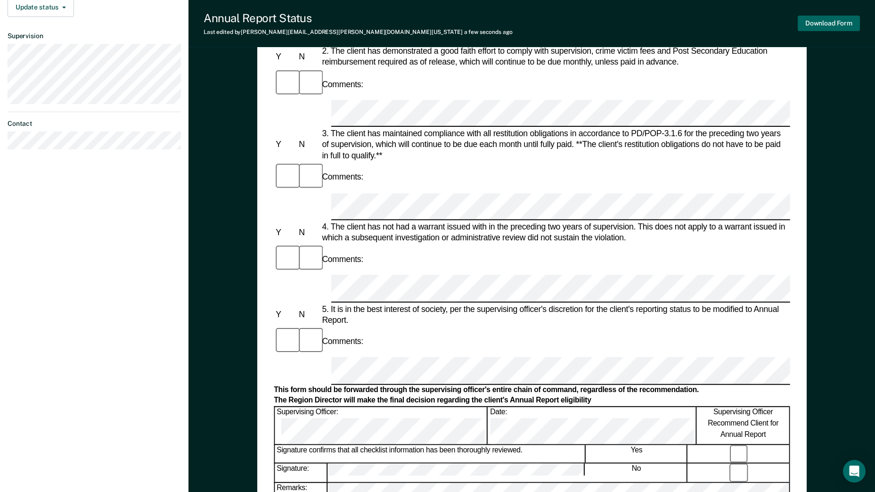
click at [701, 23] on button "Download Form" at bounding box center [829, 24] width 62 height 16
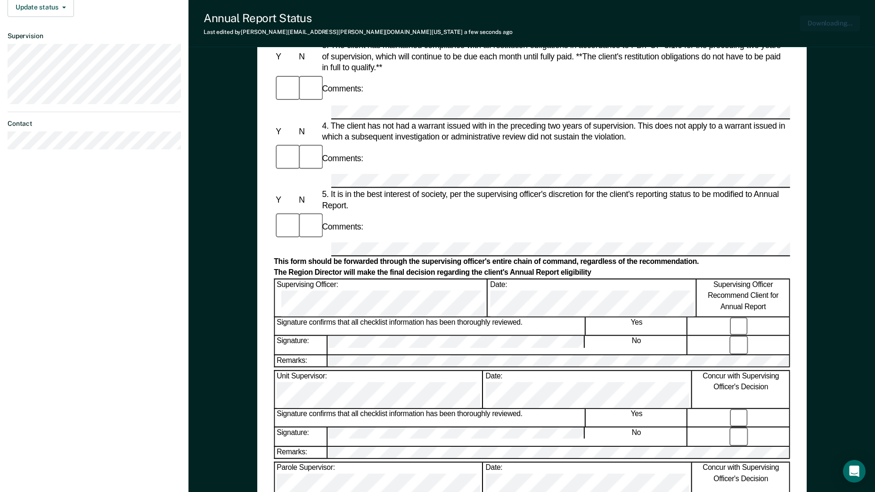
scroll to position [305, 0]
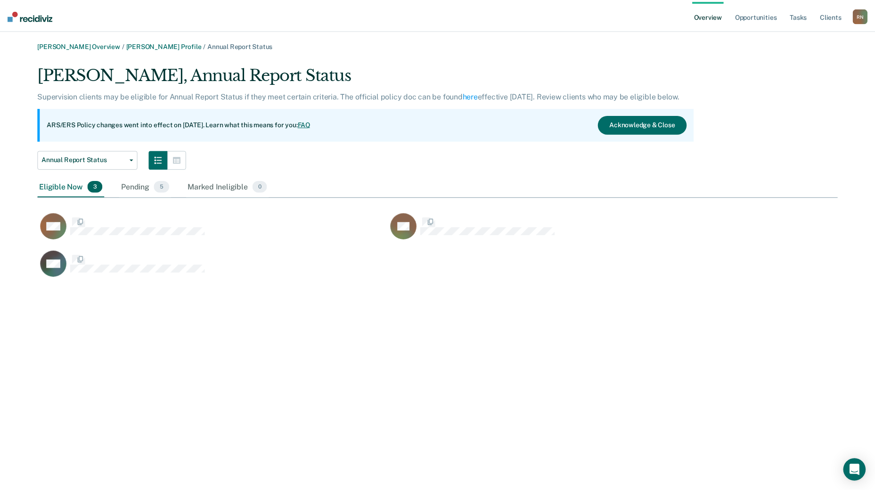
scroll to position [216, 800]
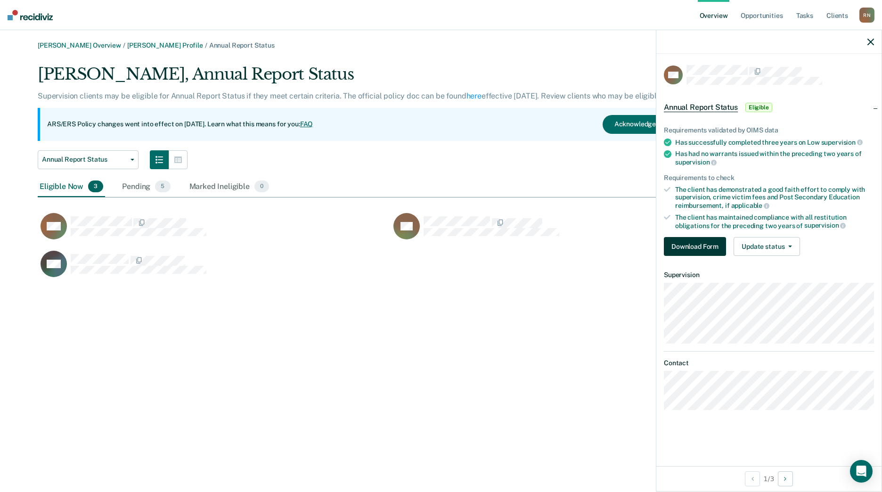
click at [679, 247] on button "Download Form" at bounding box center [695, 246] width 62 height 19
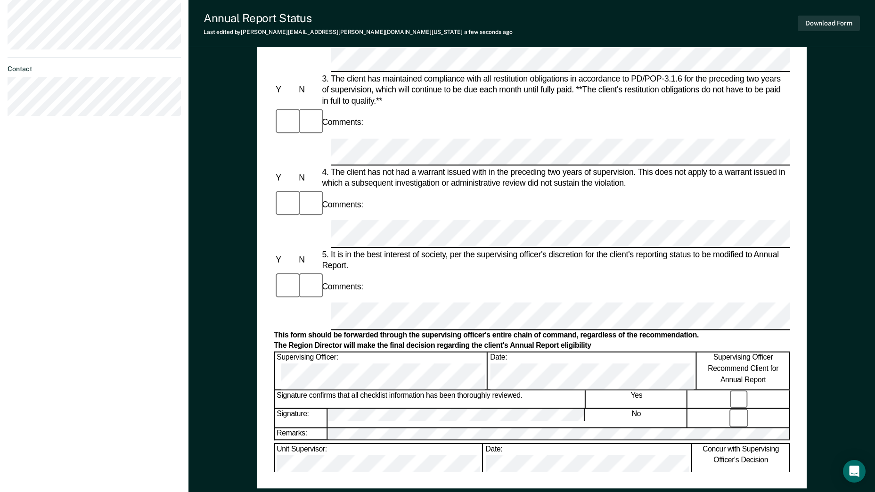
scroll to position [314, 0]
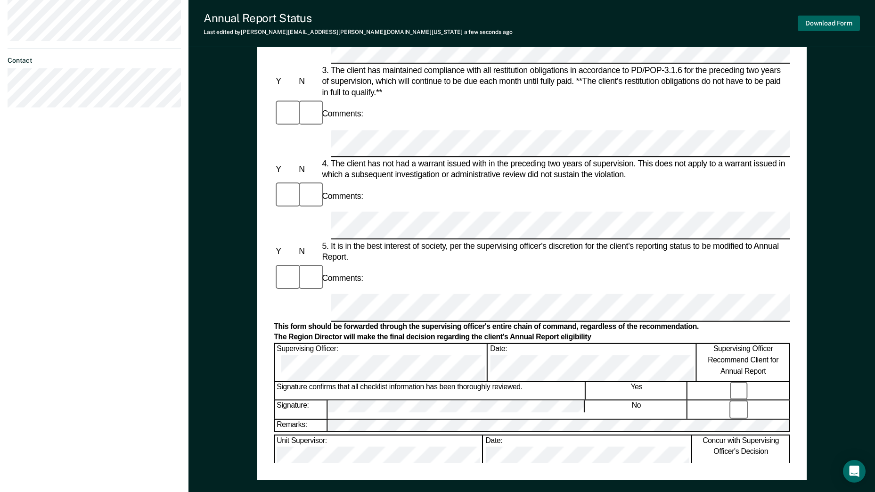
click at [701, 19] on button "Download Form" at bounding box center [829, 24] width 62 height 16
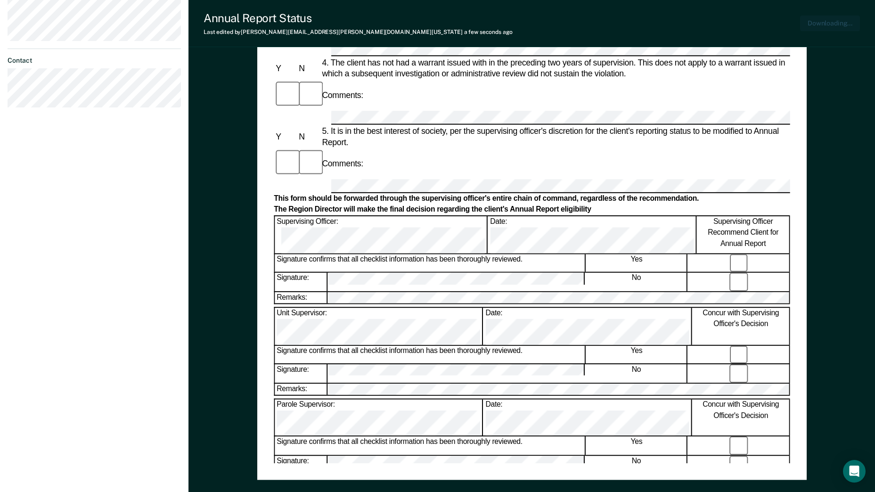
scroll to position [368, 0]
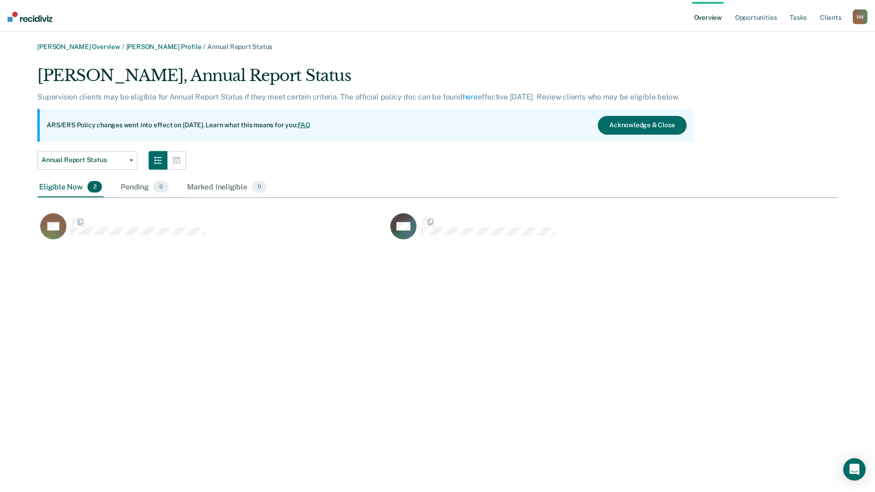
scroll to position [179, 800]
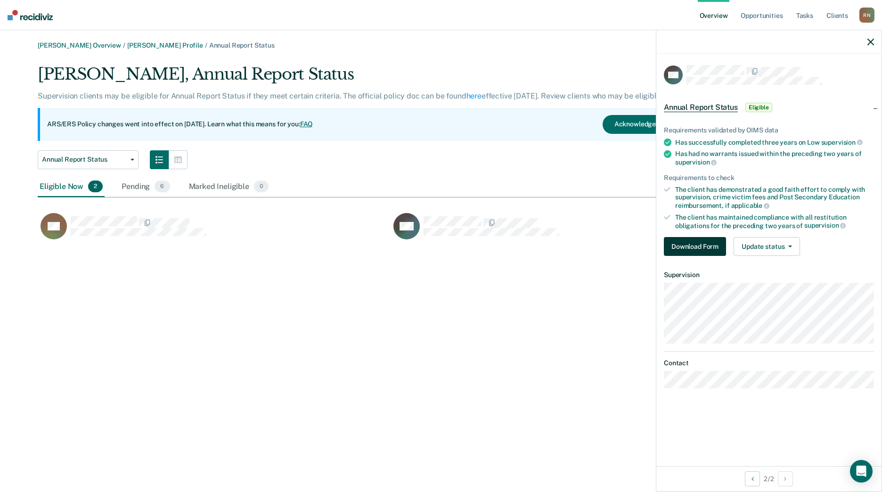
click at [691, 243] on button "Download Form" at bounding box center [695, 246] width 62 height 19
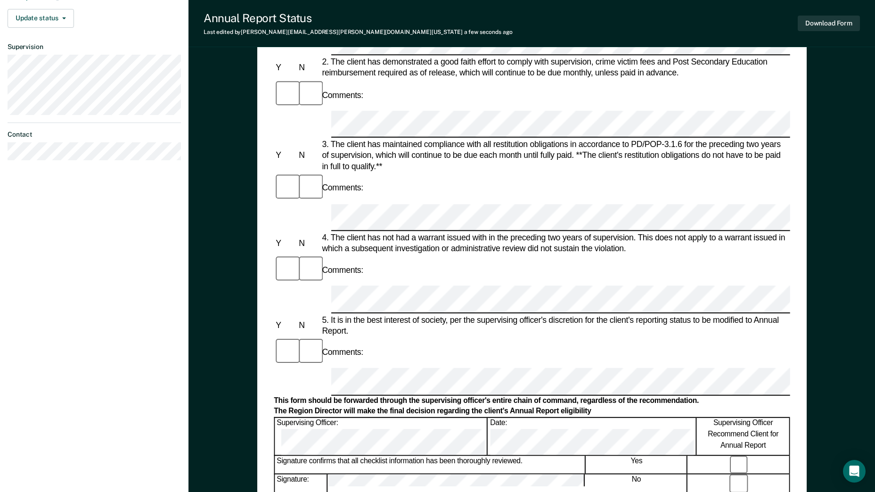
scroll to position [251, 0]
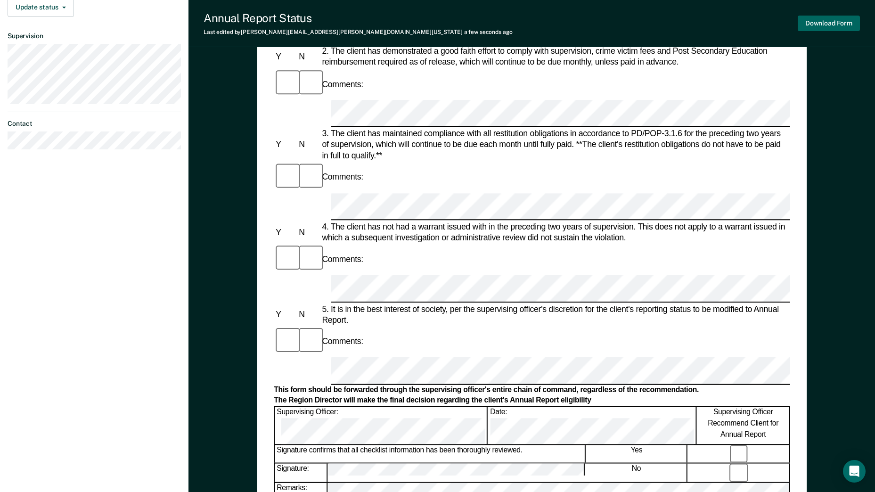
click at [701, 25] on button "Download Form" at bounding box center [829, 24] width 62 height 16
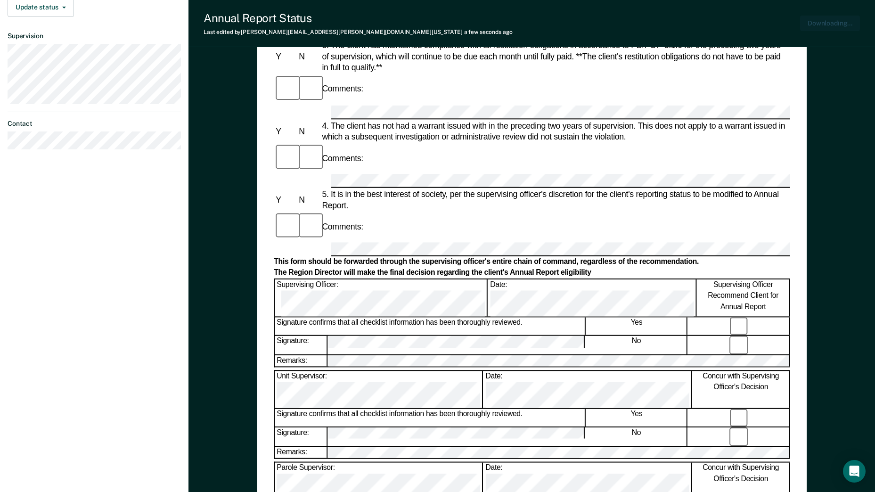
scroll to position [305, 0]
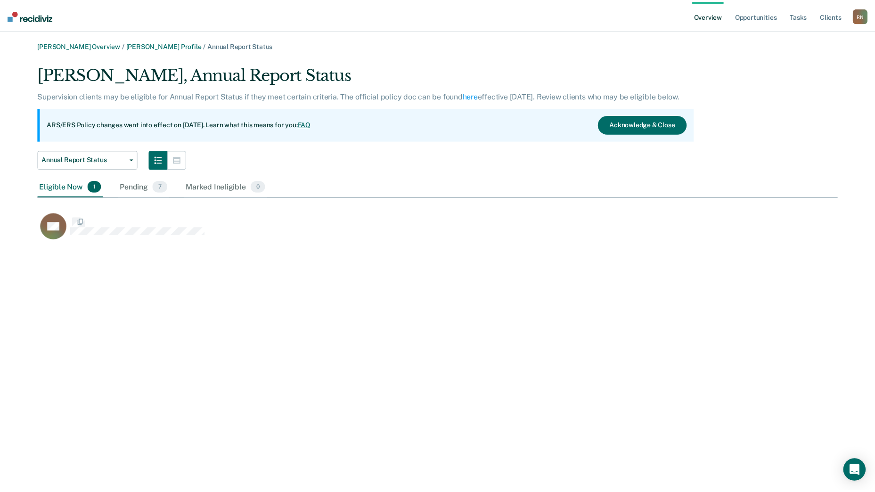
scroll to position [179, 800]
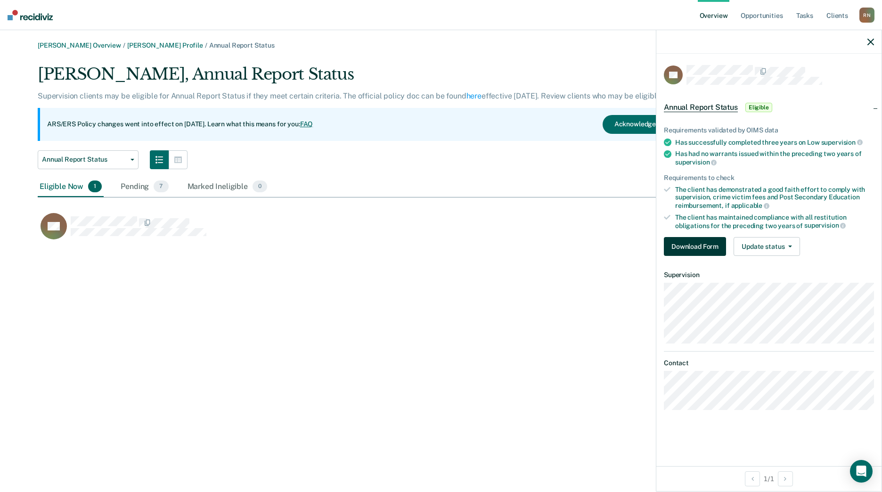
click at [685, 243] on button "Download Form" at bounding box center [695, 246] width 62 height 19
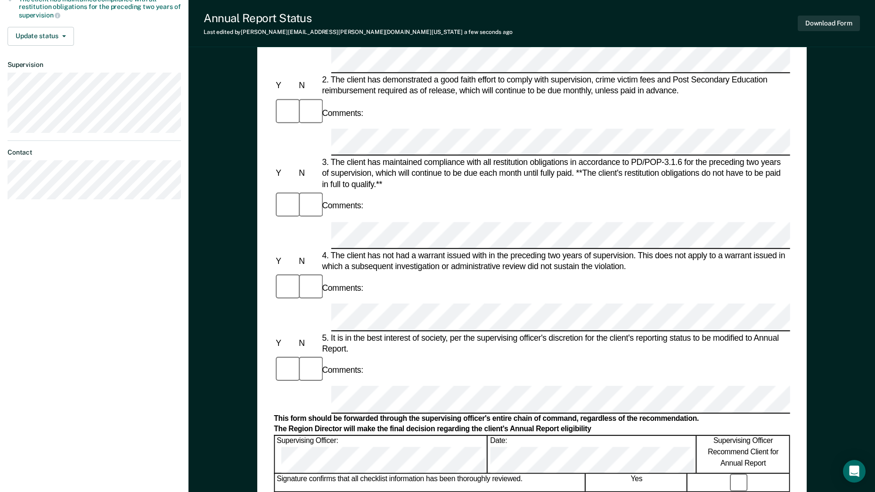
scroll to position [251, 0]
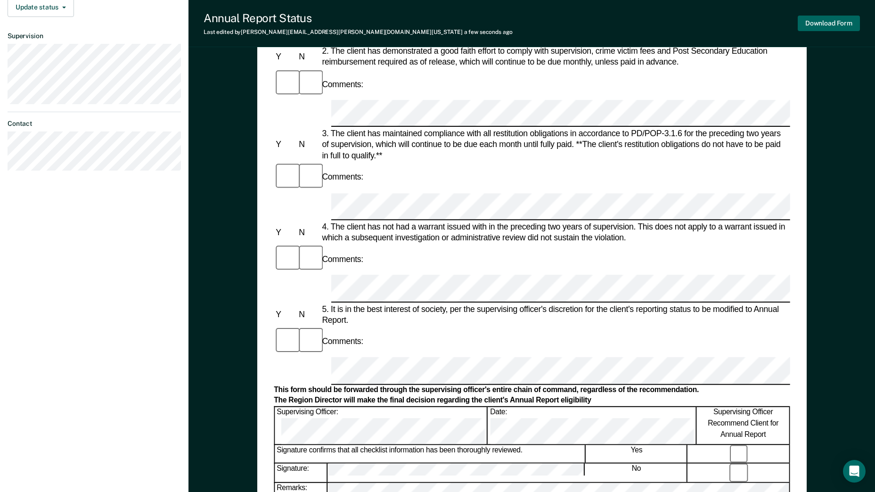
click at [701, 23] on button "Download Form" at bounding box center [829, 24] width 62 height 16
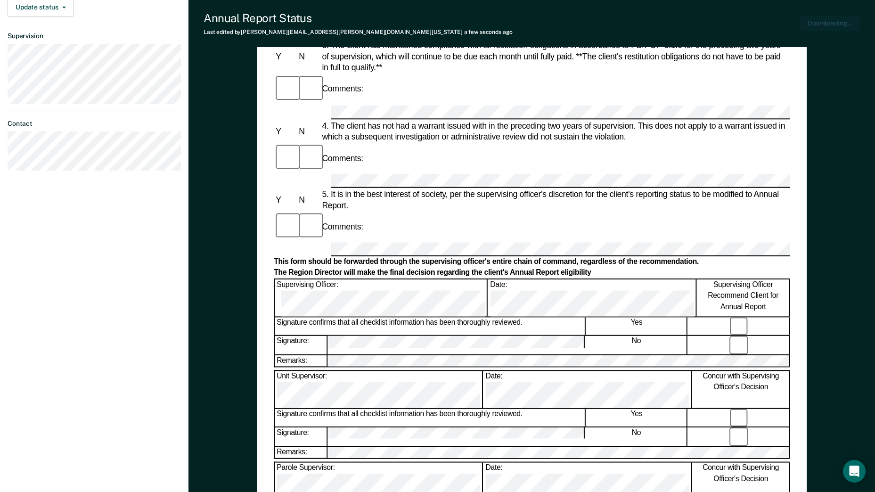
scroll to position [305, 0]
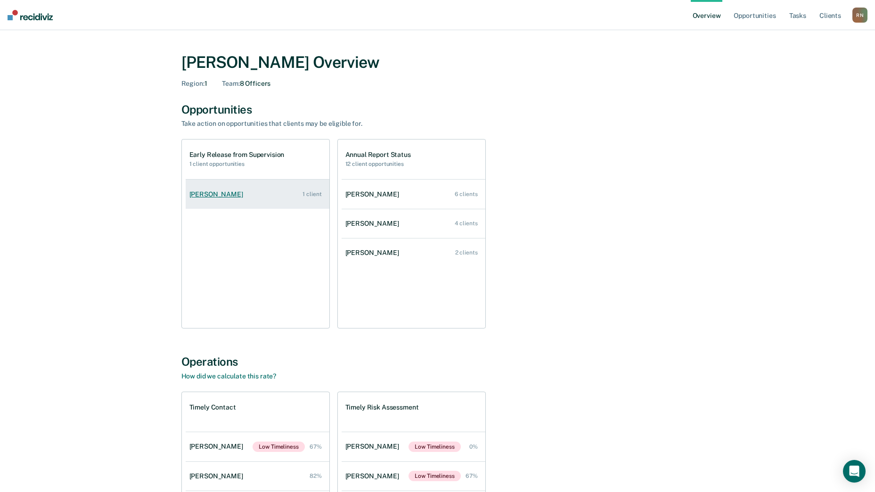
click at [211, 197] on div "[PERSON_NAME]" at bounding box center [217, 194] width 57 height 8
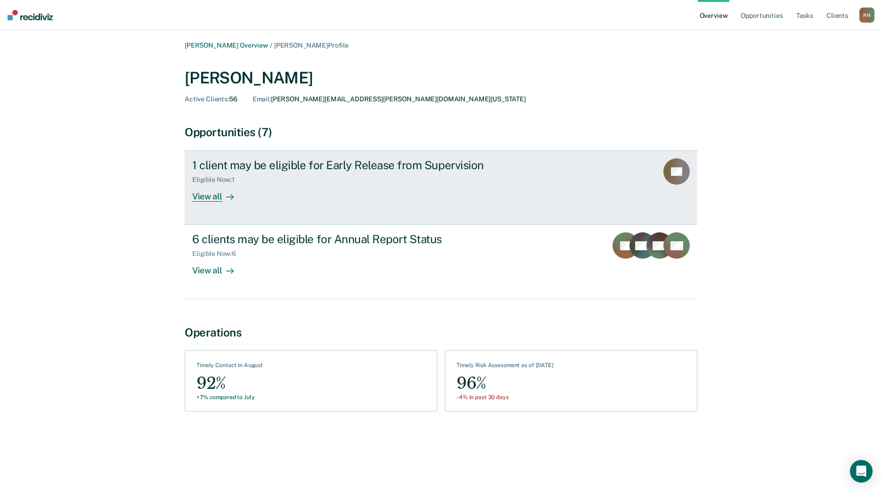
click at [212, 198] on div "View all" at bounding box center [218, 193] width 53 height 18
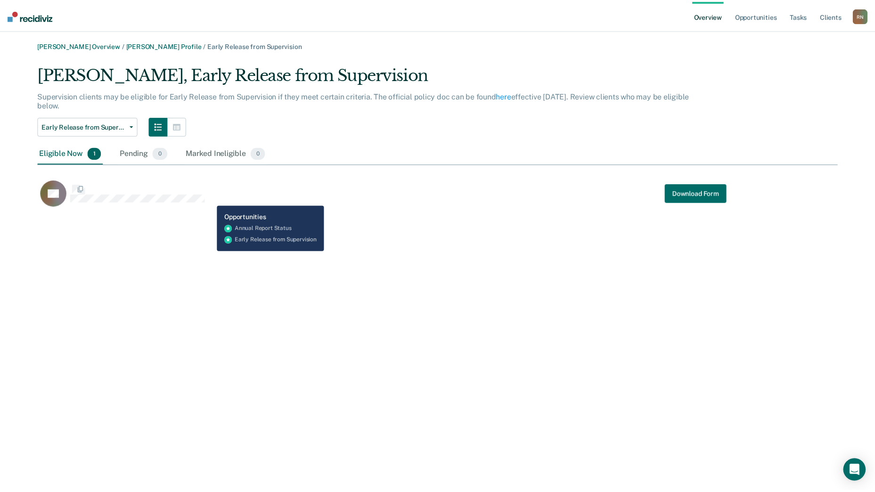
scroll to position [146, 800]
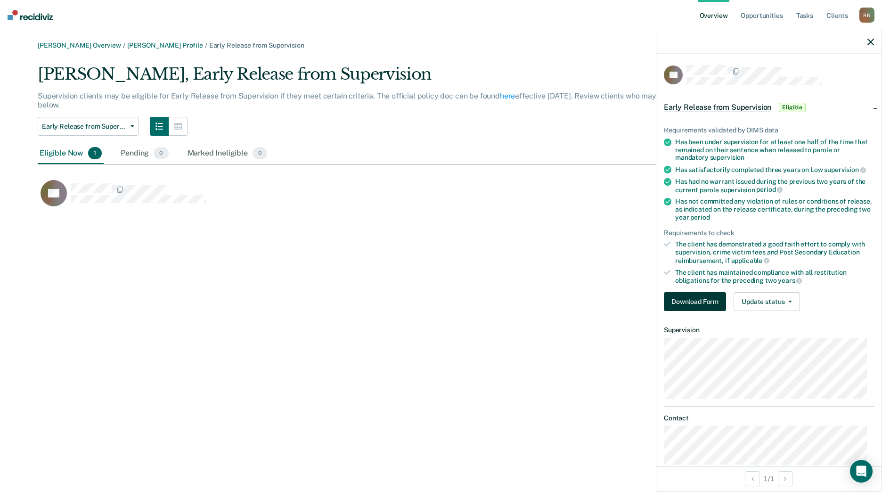
click at [694, 303] on button "Download Form" at bounding box center [695, 301] width 62 height 19
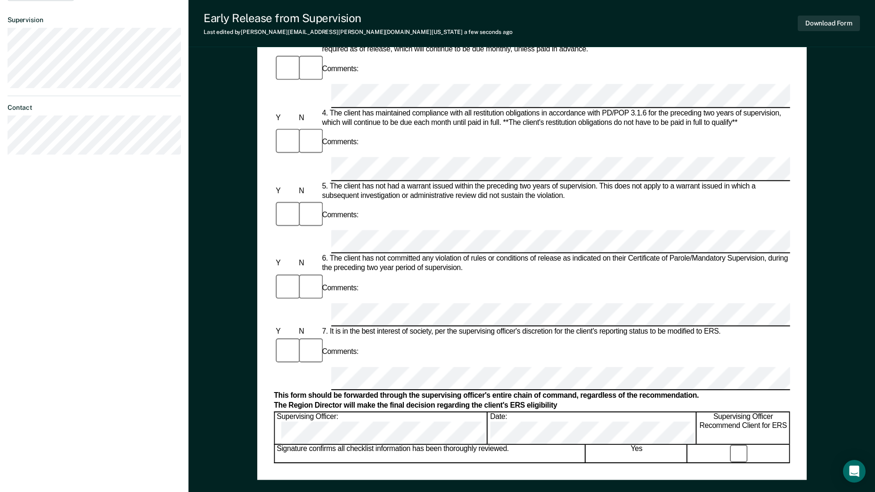
scroll to position [345, 0]
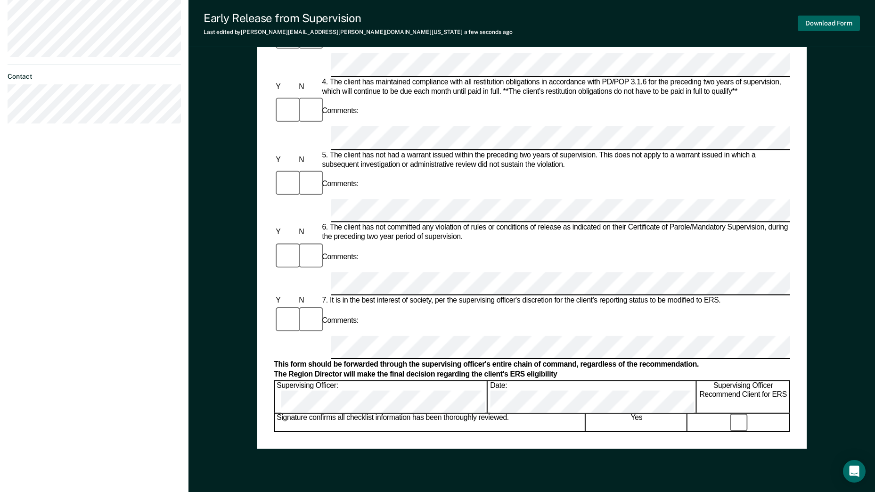
click at [701, 28] on button "Download Form" at bounding box center [829, 24] width 62 height 16
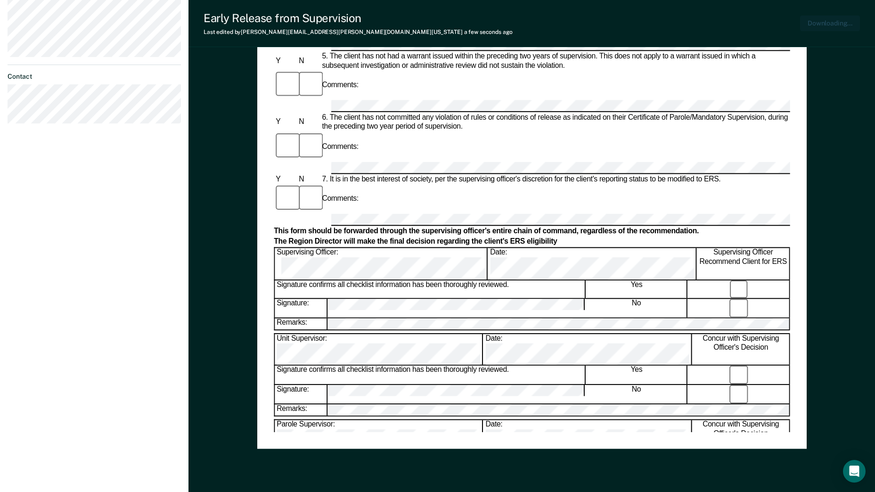
scroll to position [376, 0]
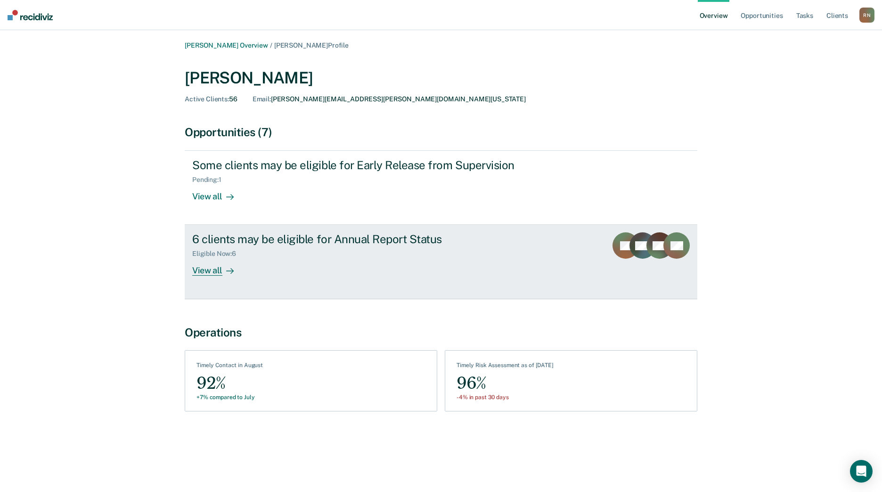
click at [206, 268] on div "View all" at bounding box center [218, 267] width 53 height 18
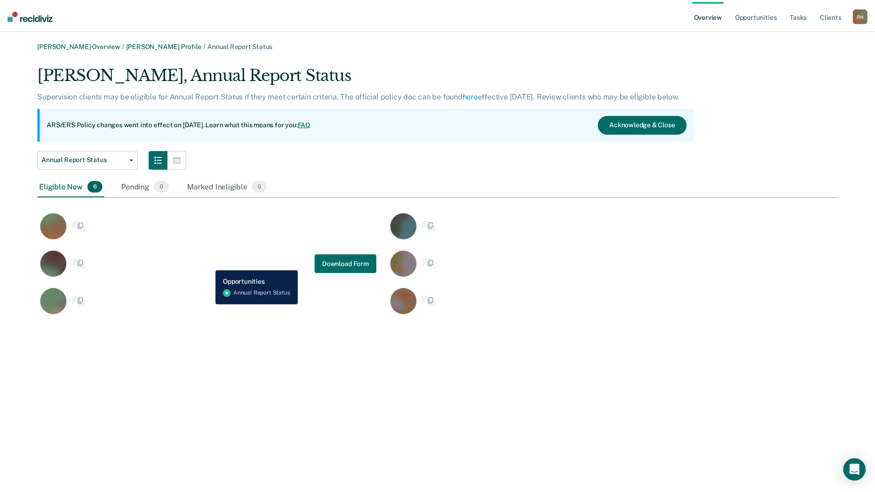
scroll to position [254, 800]
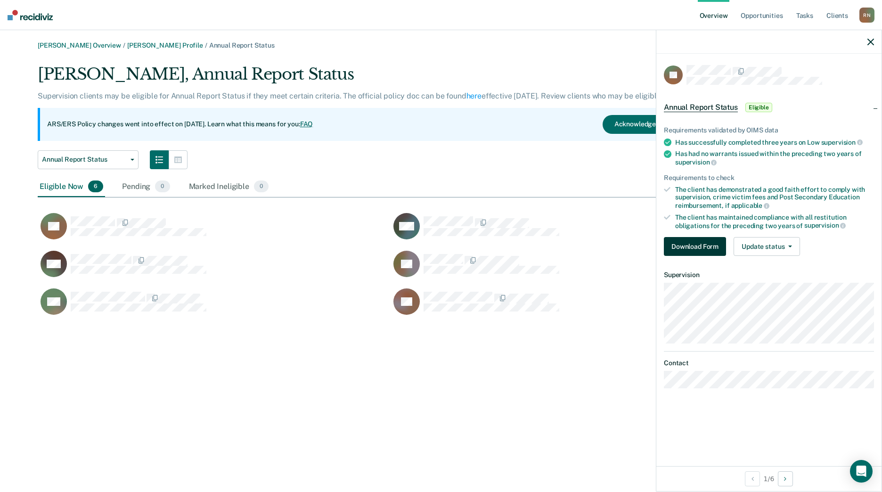
click at [695, 244] on button "Download Form" at bounding box center [695, 246] width 62 height 19
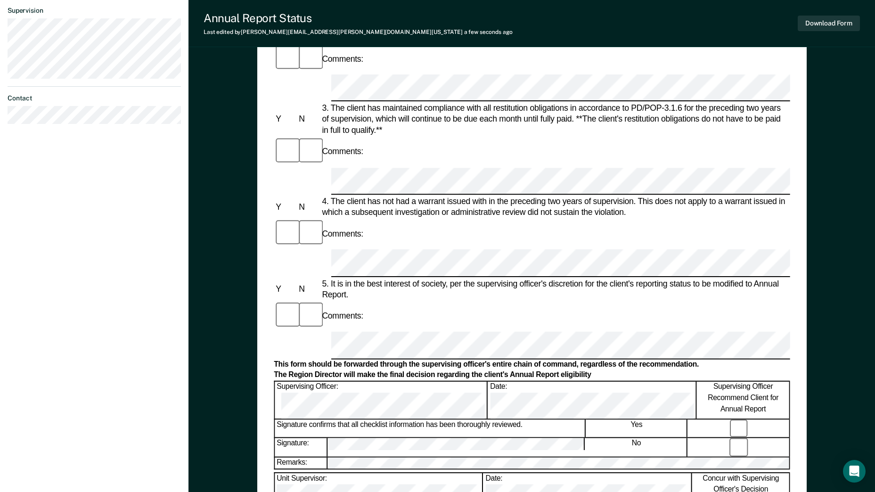
scroll to position [283, 0]
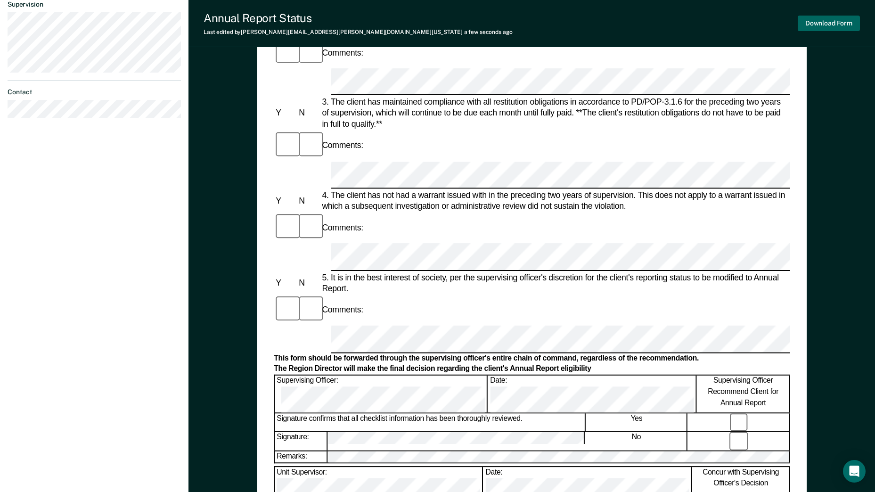
click at [701, 24] on button "Download Form" at bounding box center [829, 24] width 62 height 16
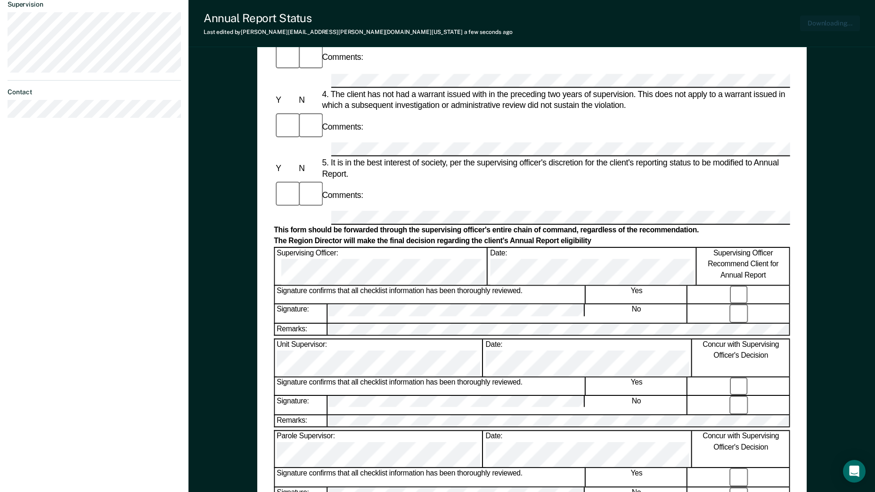
scroll to position [336, 0]
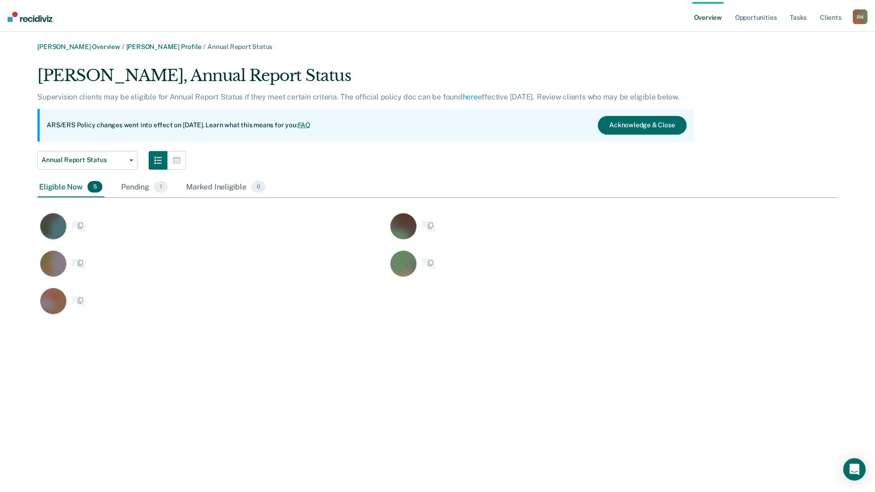
scroll to position [254, 800]
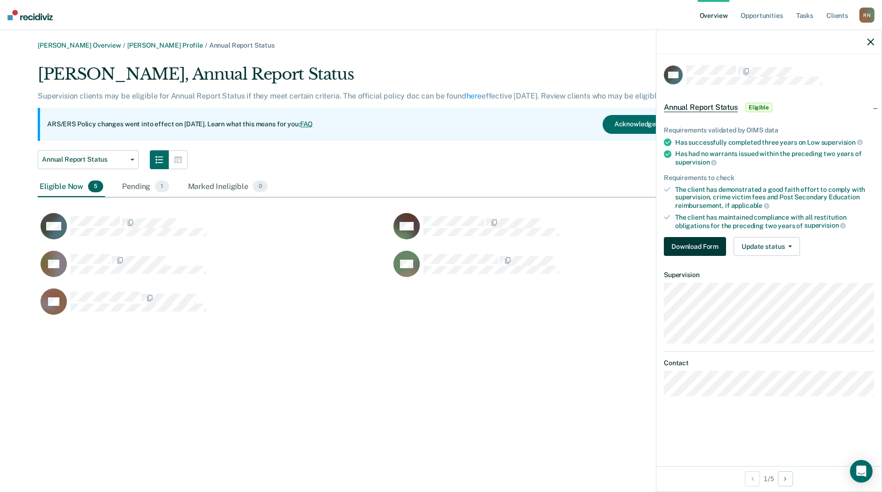
click at [688, 242] on button "Download Form" at bounding box center [695, 246] width 62 height 19
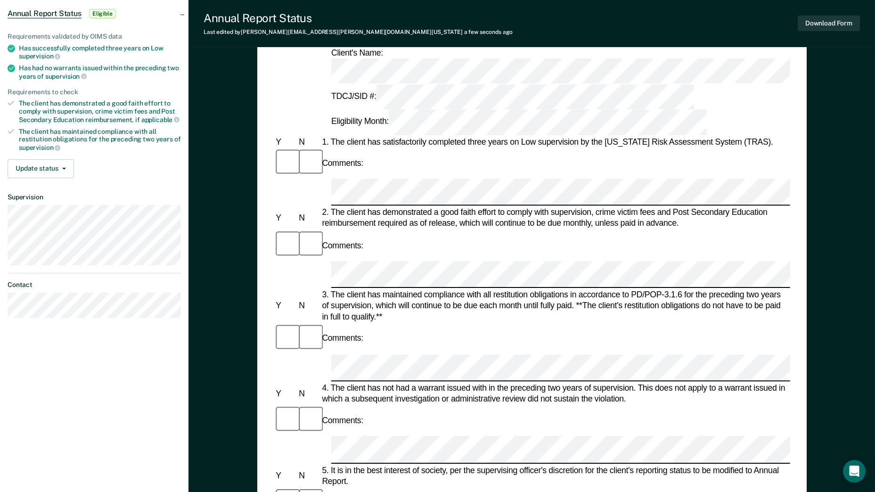
scroll to position [94, 0]
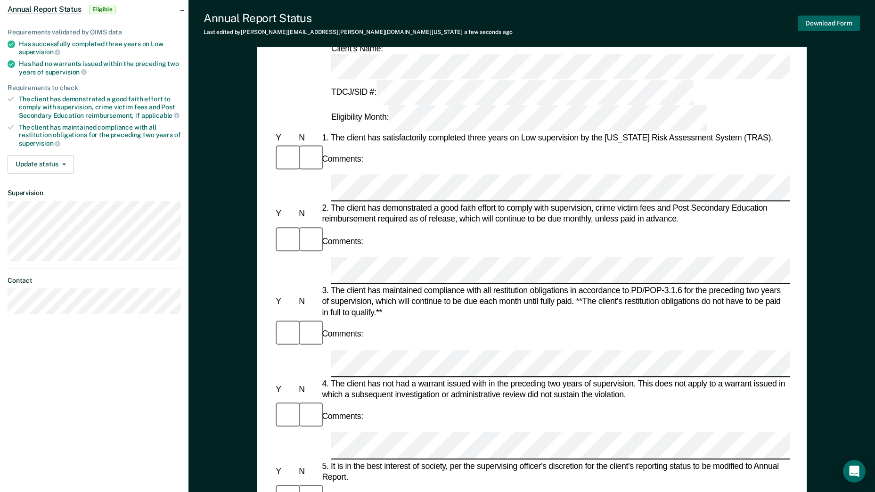
click at [701, 25] on button "Download Form" at bounding box center [829, 24] width 62 height 16
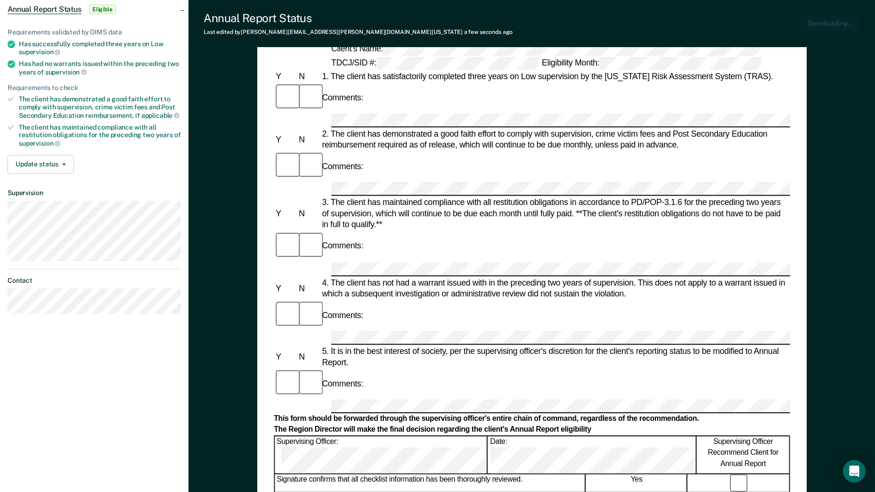
scroll to position [0, 0]
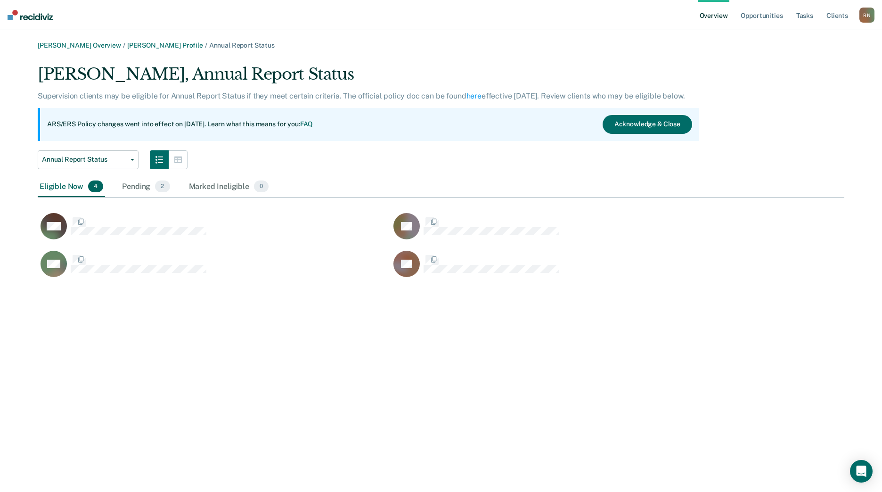
scroll to position [216, 800]
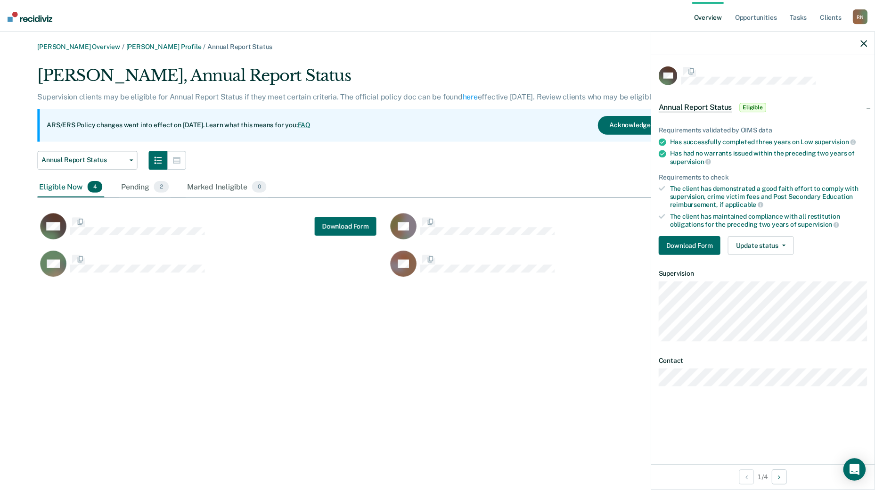
scroll to position [216, 800]
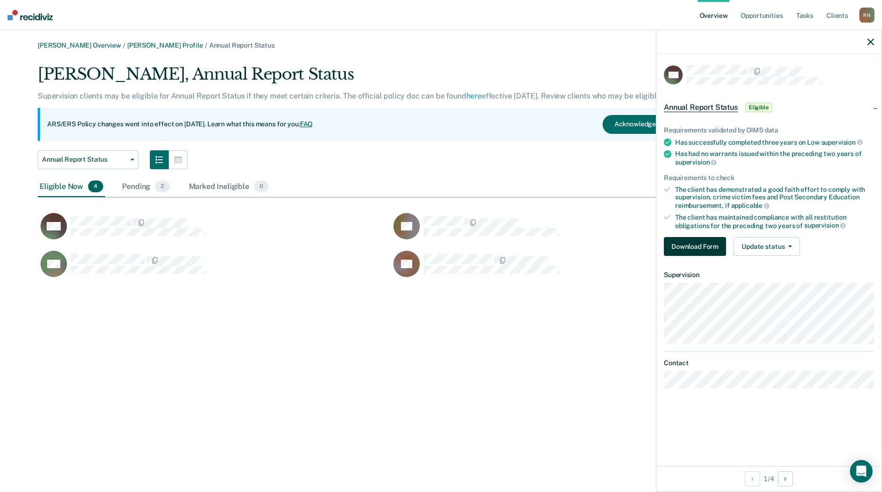
click at [683, 243] on button "Download Form" at bounding box center [695, 246] width 62 height 19
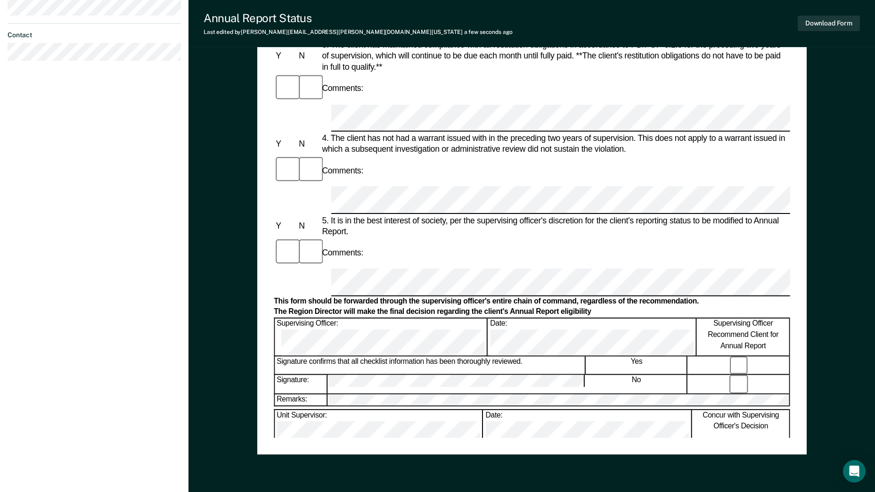
scroll to position [345, 0]
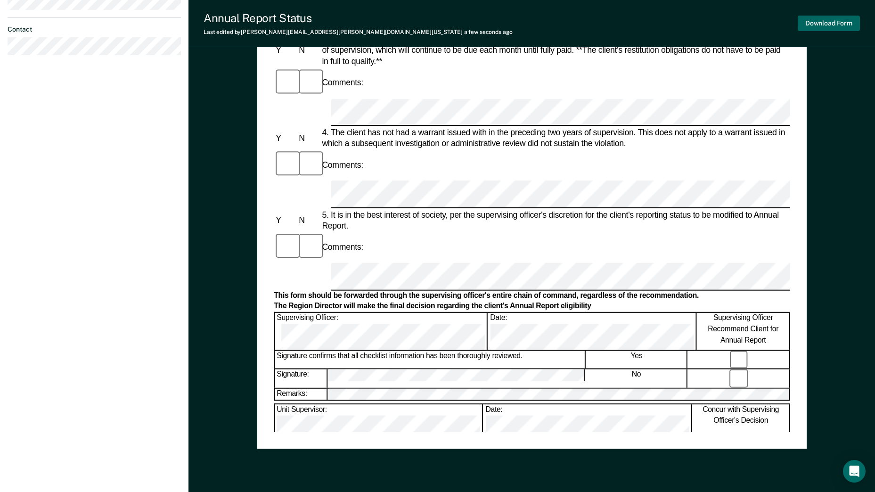
click at [824, 25] on button "Download Form" at bounding box center [829, 24] width 62 height 16
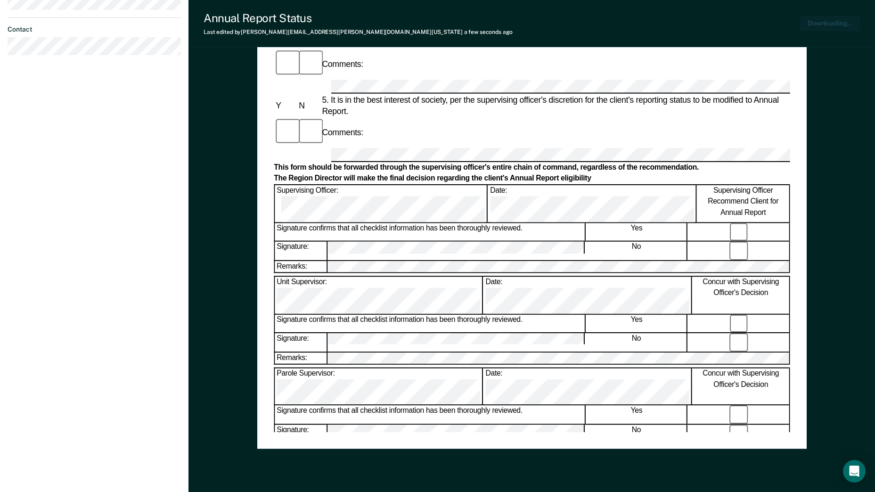
scroll to position [376, 0]
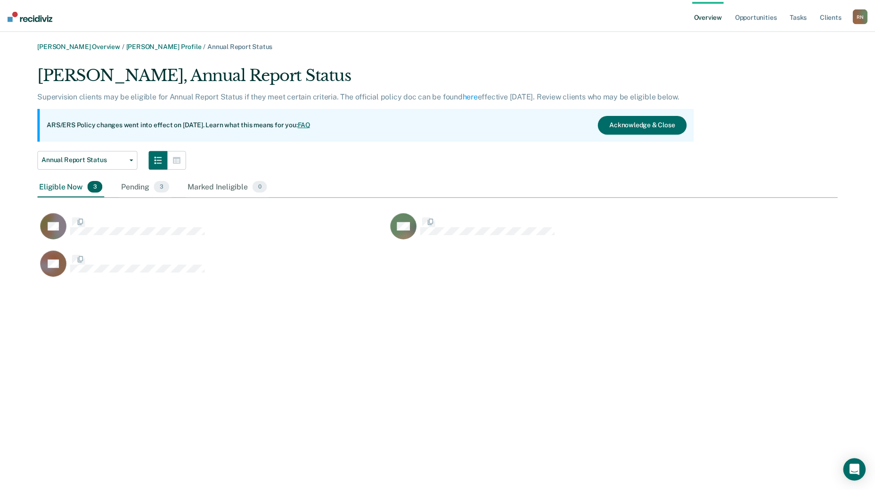
scroll to position [216, 800]
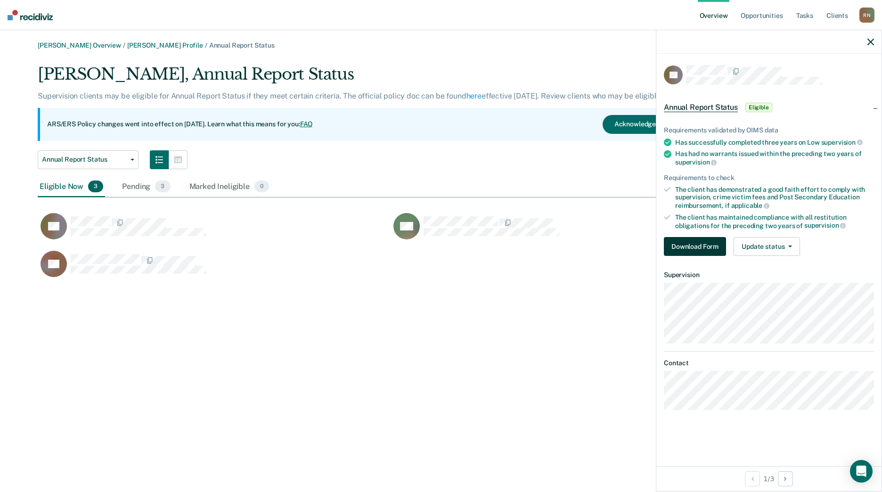
click at [689, 245] on button "Download Form" at bounding box center [695, 246] width 62 height 19
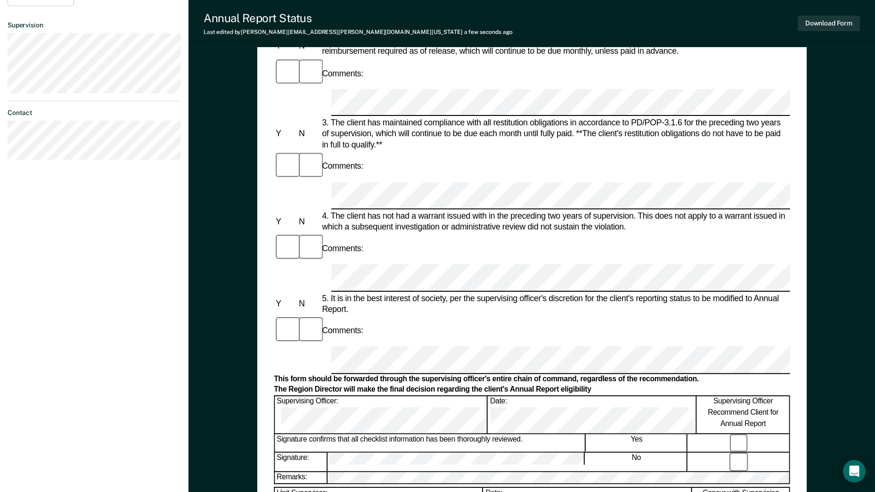
scroll to position [314, 0]
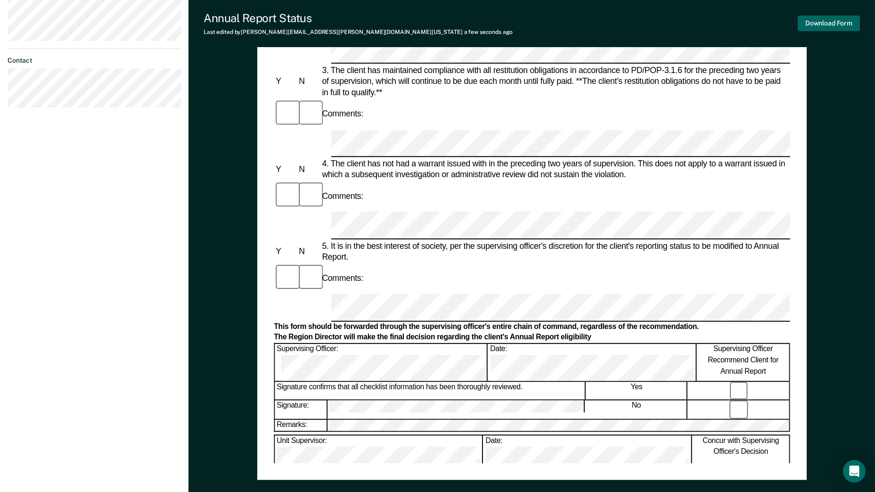
click at [827, 23] on button "Download Form" at bounding box center [829, 24] width 62 height 16
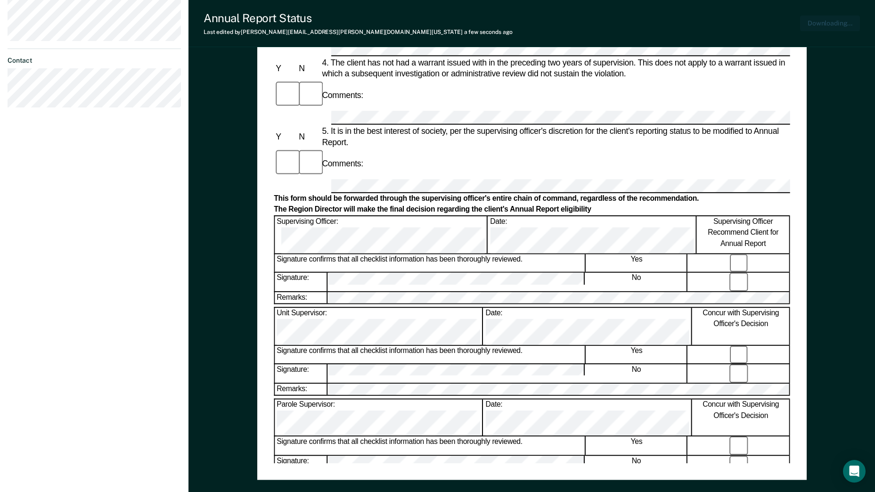
scroll to position [368, 0]
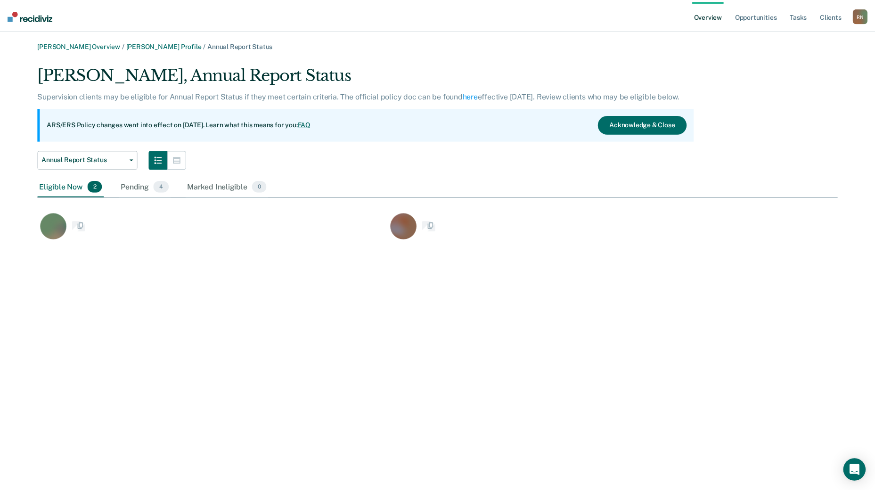
scroll to position [179, 800]
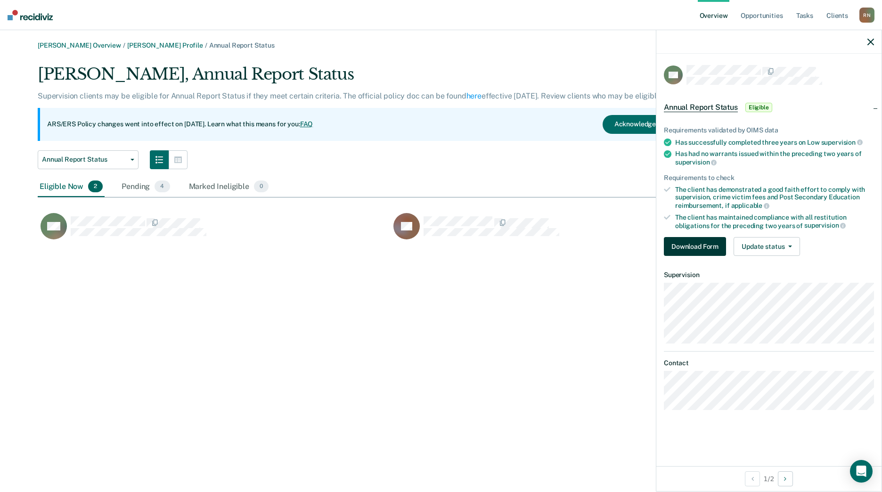
click at [685, 246] on button "Download Form" at bounding box center [695, 246] width 62 height 19
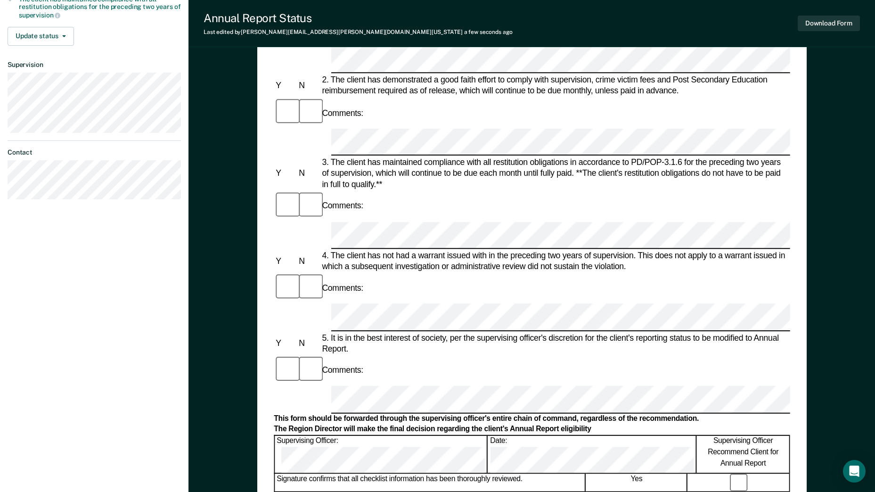
scroll to position [283, 0]
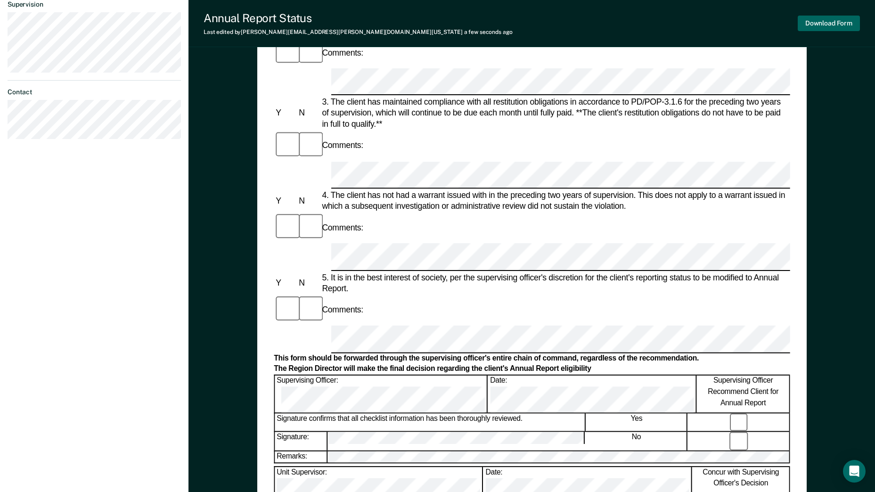
click at [813, 28] on button "Download Form" at bounding box center [829, 24] width 62 height 16
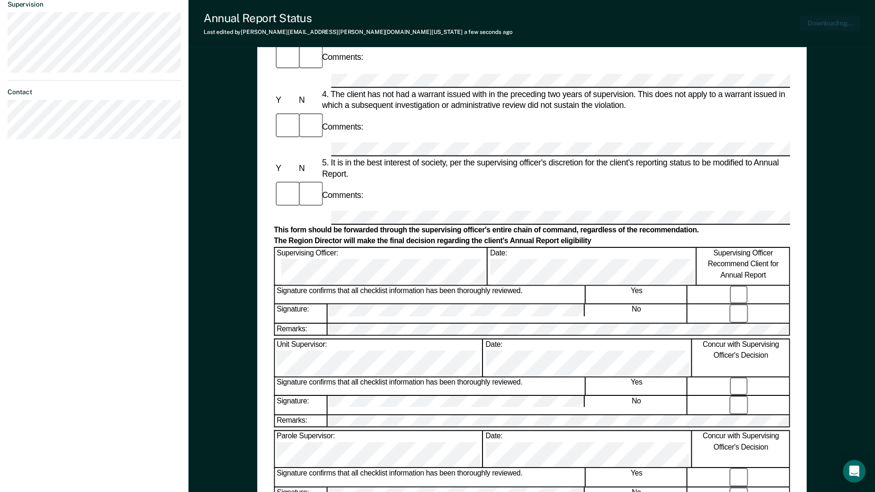
scroll to position [336, 0]
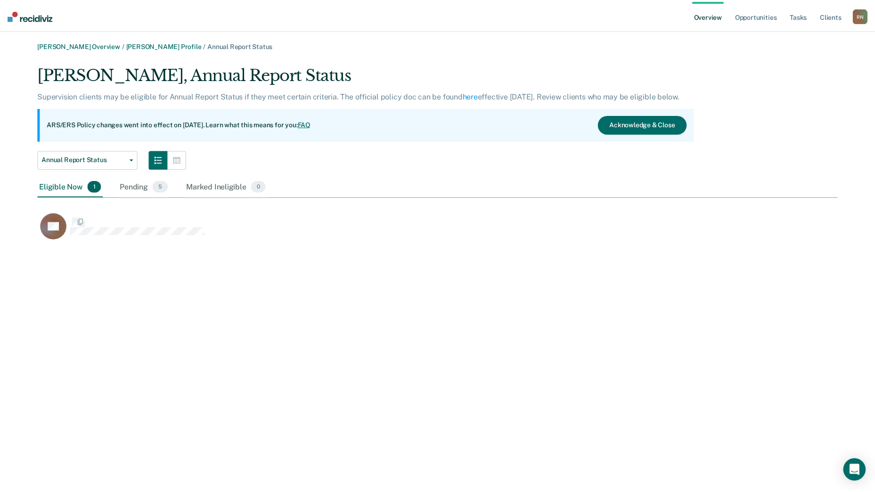
scroll to position [179, 800]
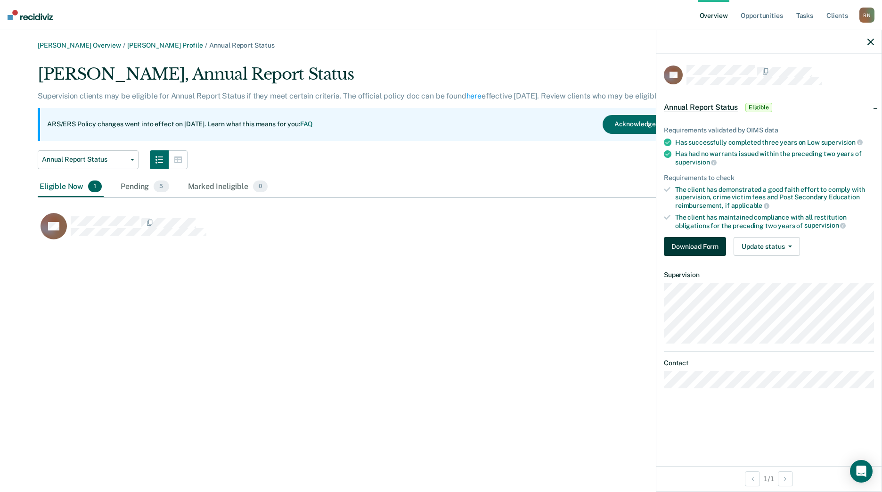
click at [695, 240] on button "Download Form" at bounding box center [695, 246] width 62 height 19
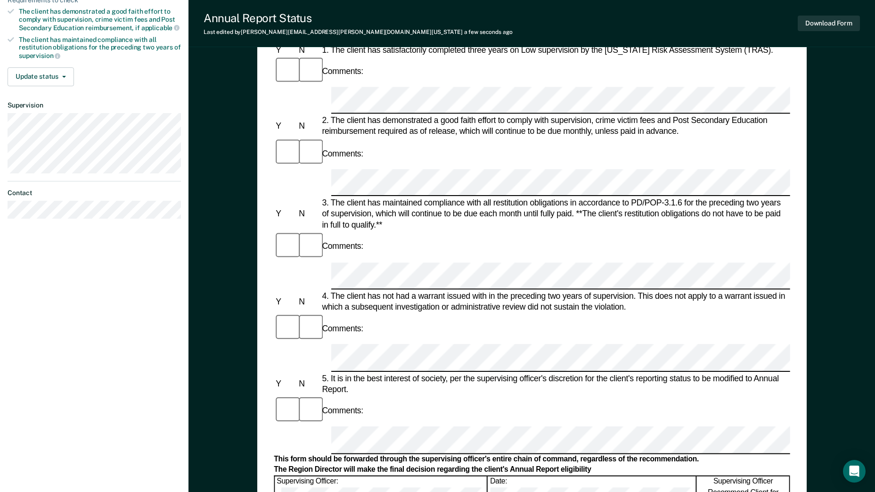
scroll to position [220, 0]
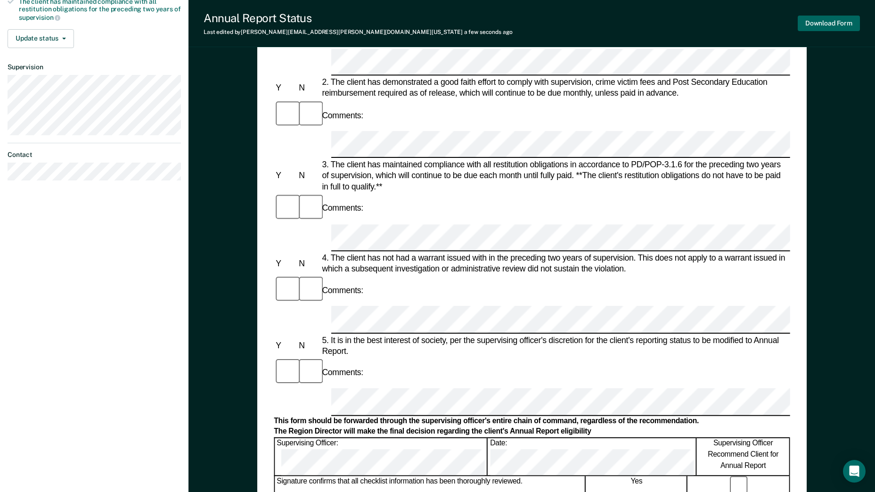
click at [833, 24] on button "Download Form" at bounding box center [829, 24] width 62 height 16
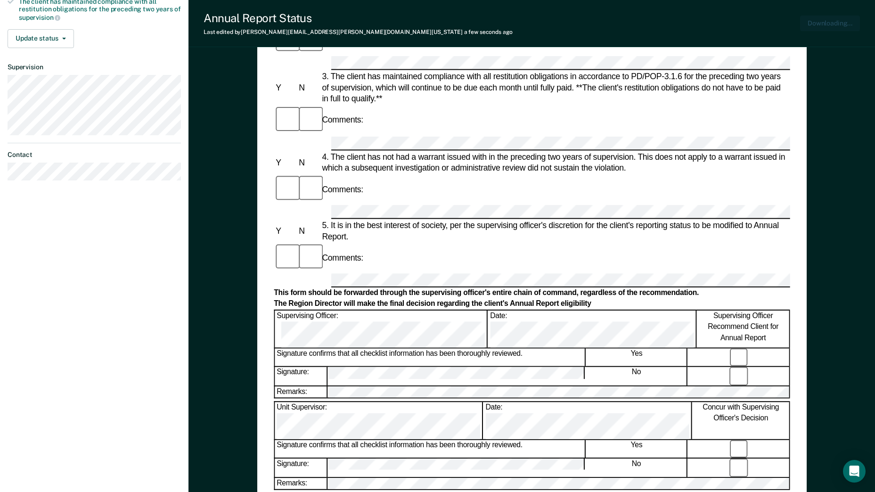
scroll to position [0, 0]
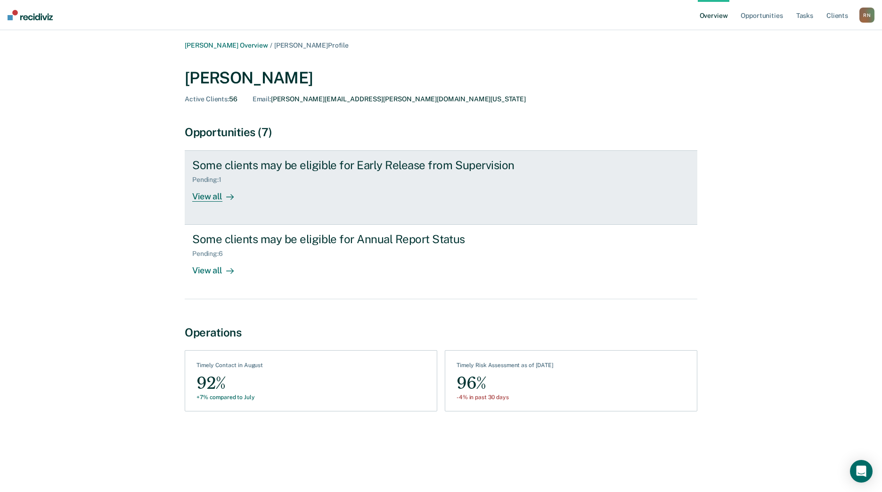
click at [211, 199] on div "View all" at bounding box center [218, 193] width 53 height 18
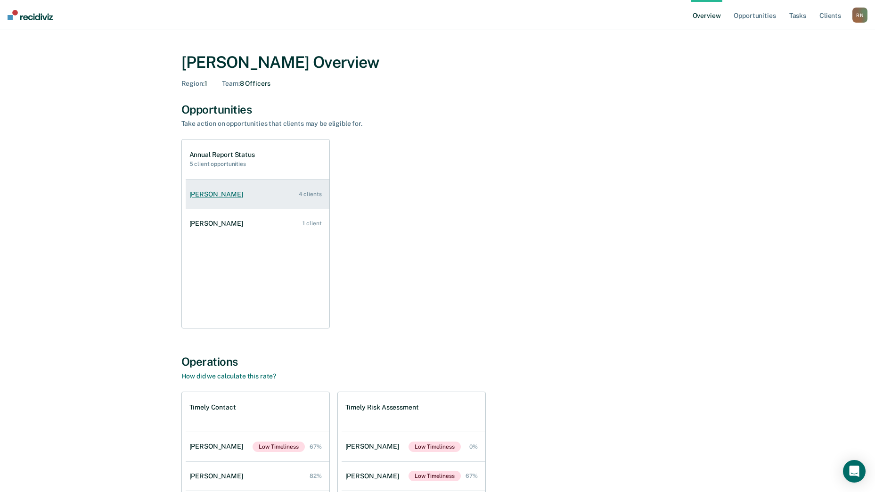
click at [225, 193] on div "[PERSON_NAME]" at bounding box center [217, 194] width 57 height 8
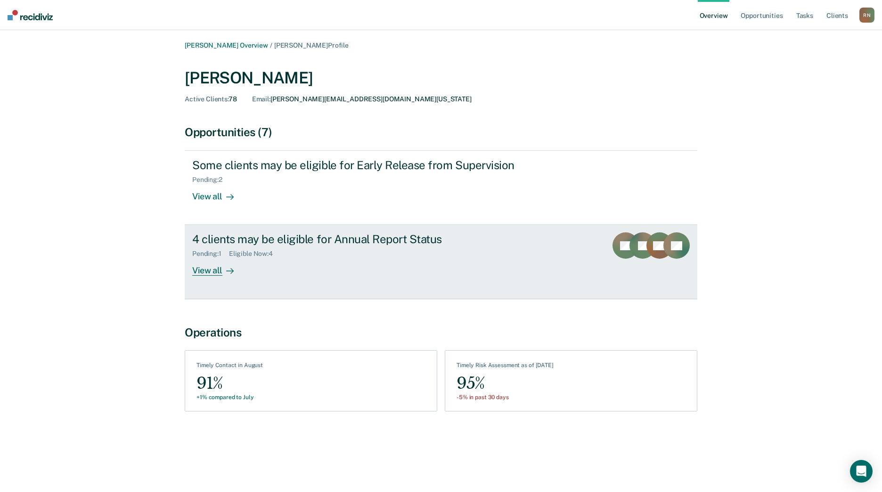
click at [208, 271] on div "View all" at bounding box center [218, 267] width 53 height 18
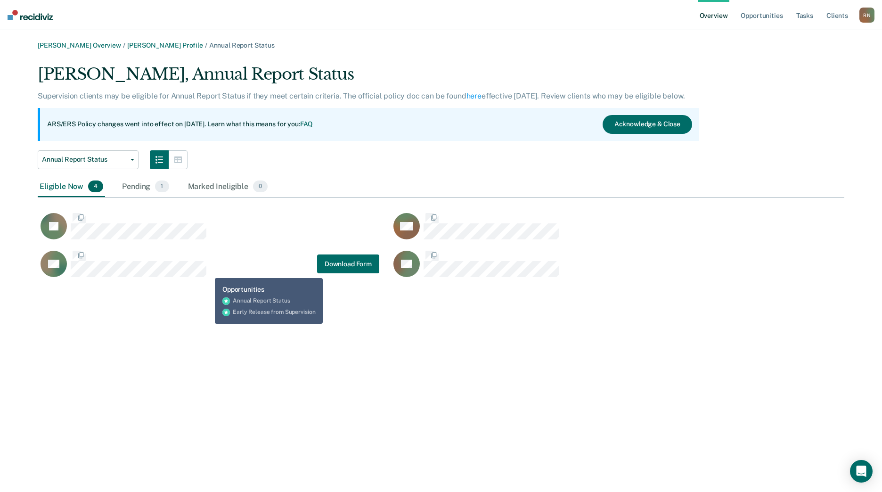
scroll to position [216, 800]
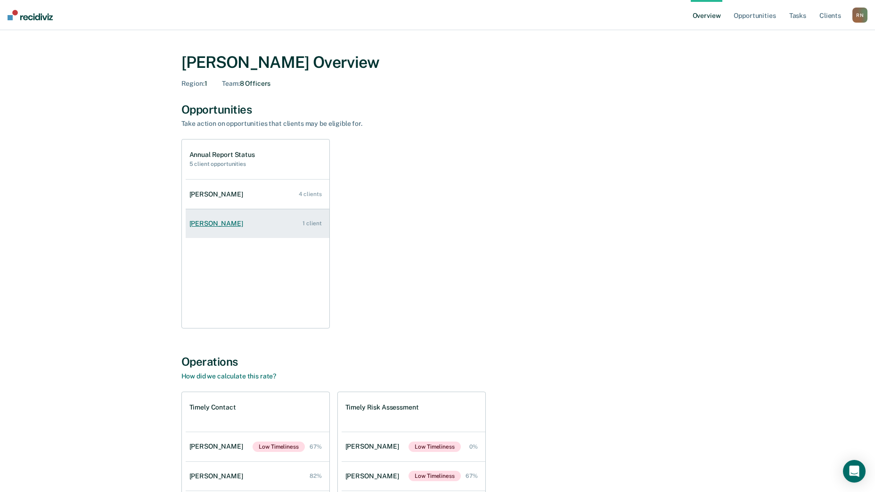
click at [201, 228] on div "[PERSON_NAME]" at bounding box center [217, 224] width 57 height 8
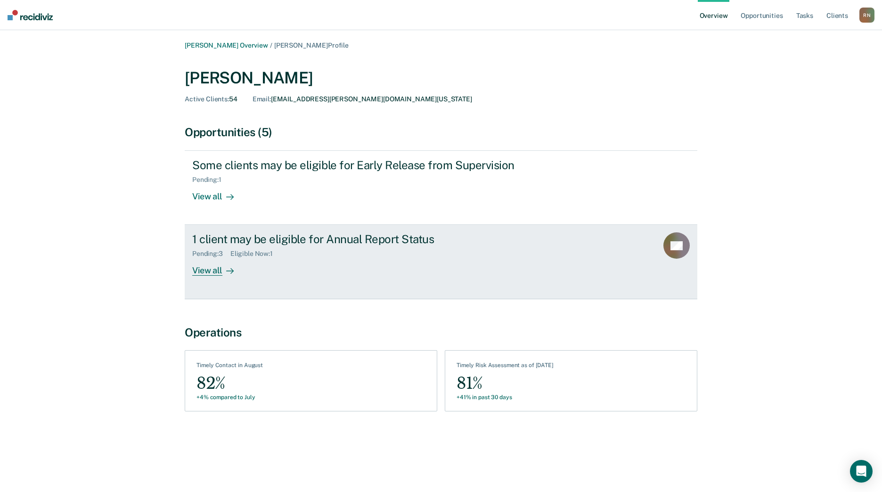
click at [205, 269] on div "View all" at bounding box center [218, 267] width 53 height 18
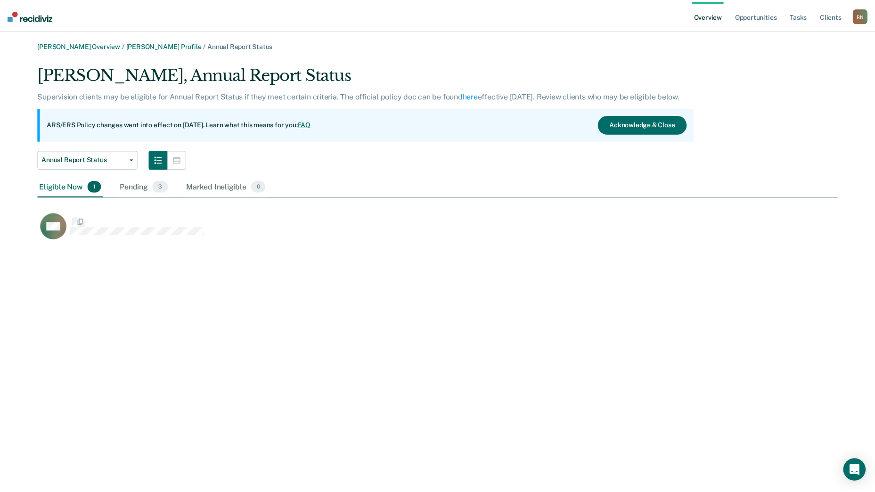
scroll to position [179, 800]
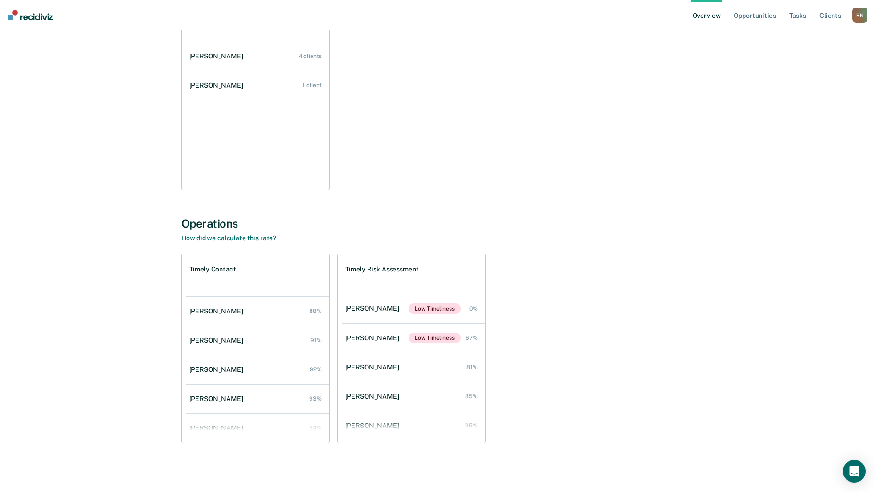
scroll to position [67, 0]
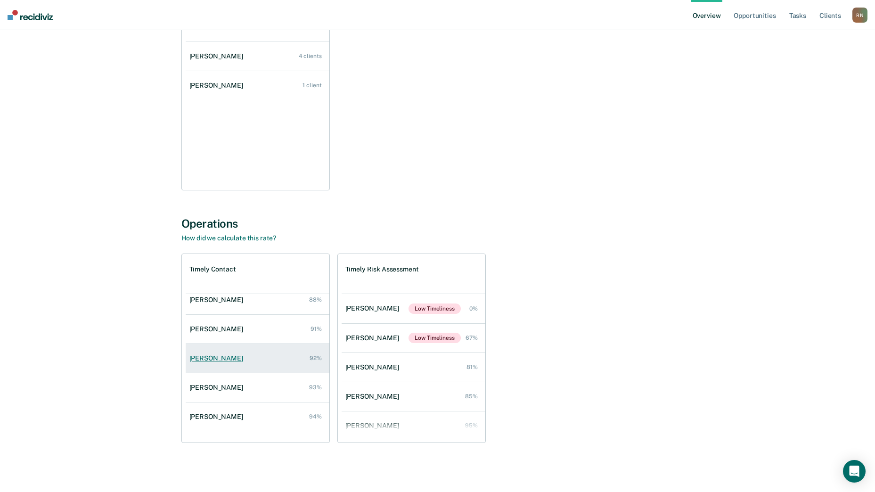
click at [209, 359] on div "[PERSON_NAME]" at bounding box center [217, 358] width 57 height 8
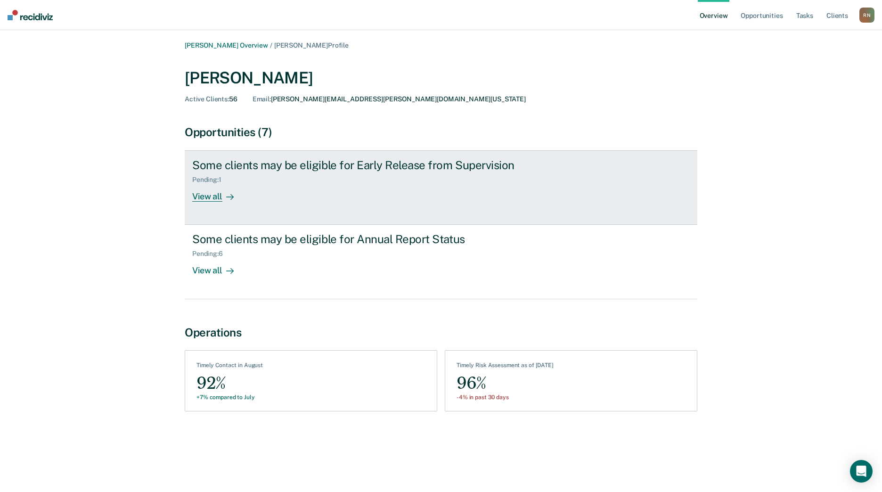
click at [212, 196] on div "View all" at bounding box center [218, 193] width 53 height 18
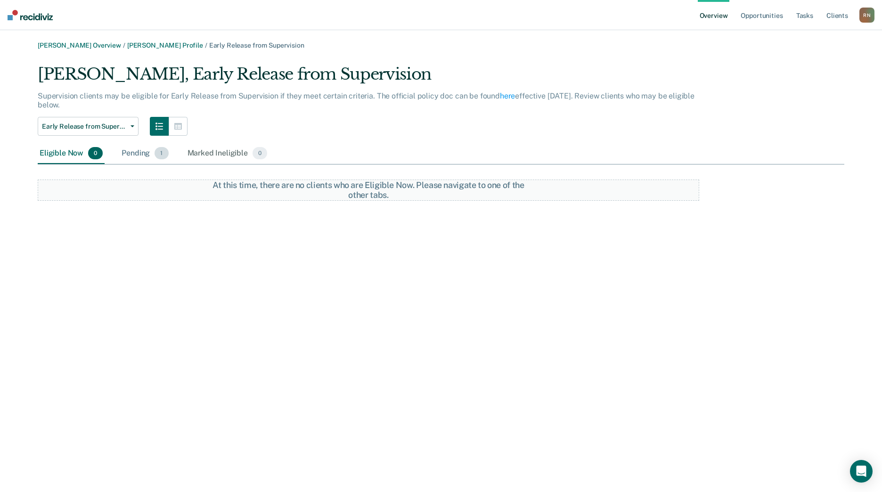
click at [137, 152] on div "Pending 1" at bounding box center [145, 153] width 50 height 21
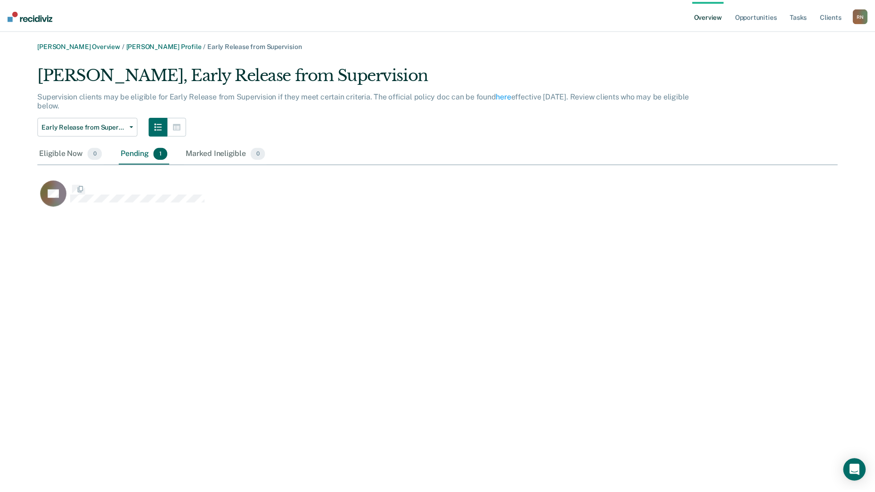
scroll to position [146, 800]
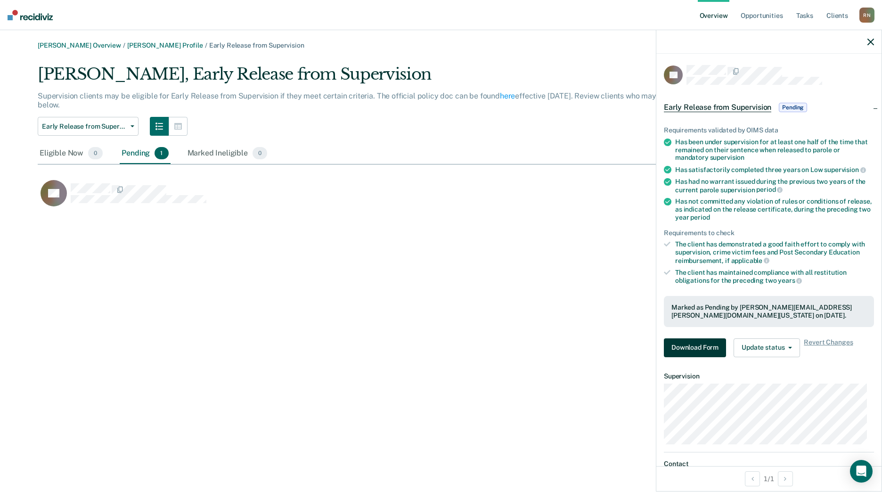
click at [683, 348] on button "Download Form" at bounding box center [695, 347] width 62 height 19
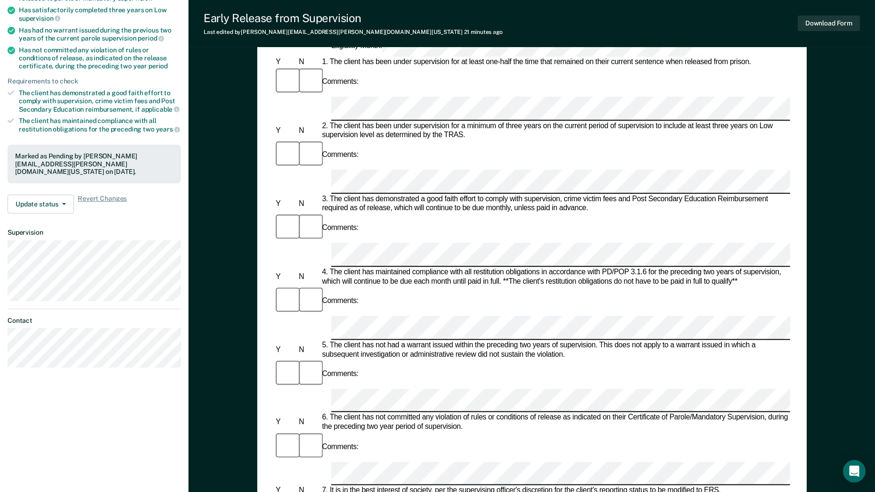
scroll to position [157, 0]
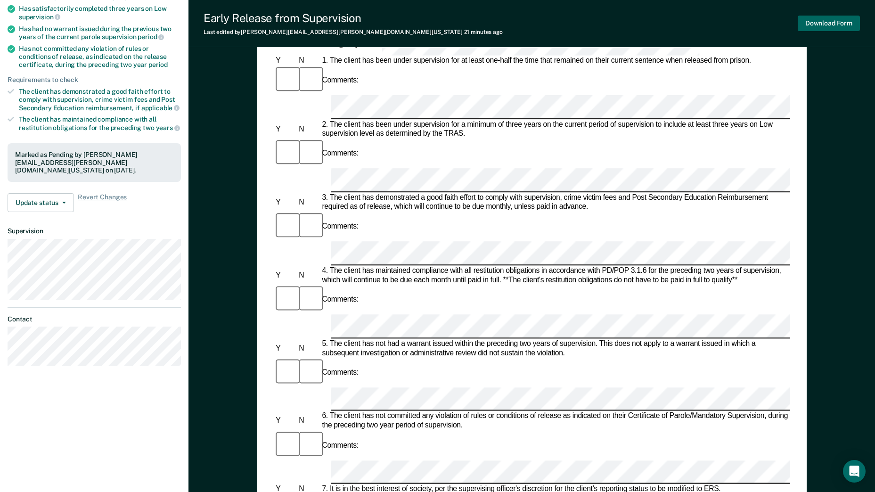
click at [833, 26] on button "Download Form" at bounding box center [829, 24] width 62 height 16
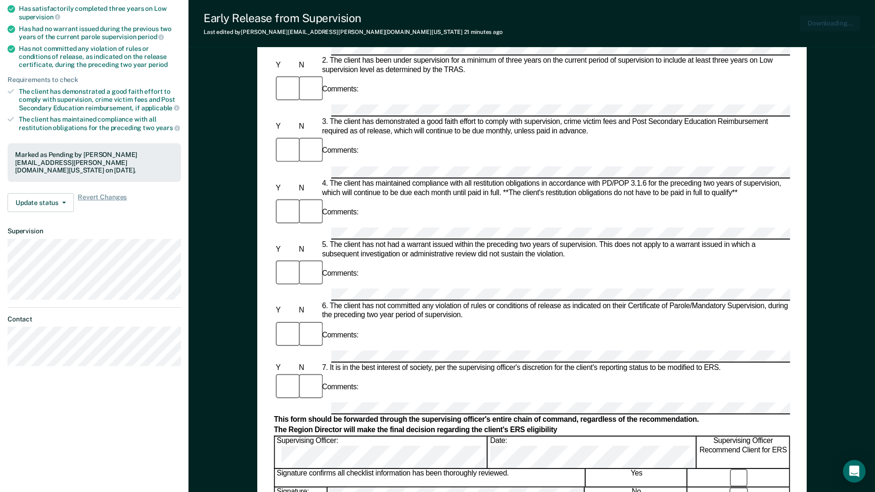
scroll to position [0, 0]
